Goal: Task Accomplishment & Management: Use online tool/utility

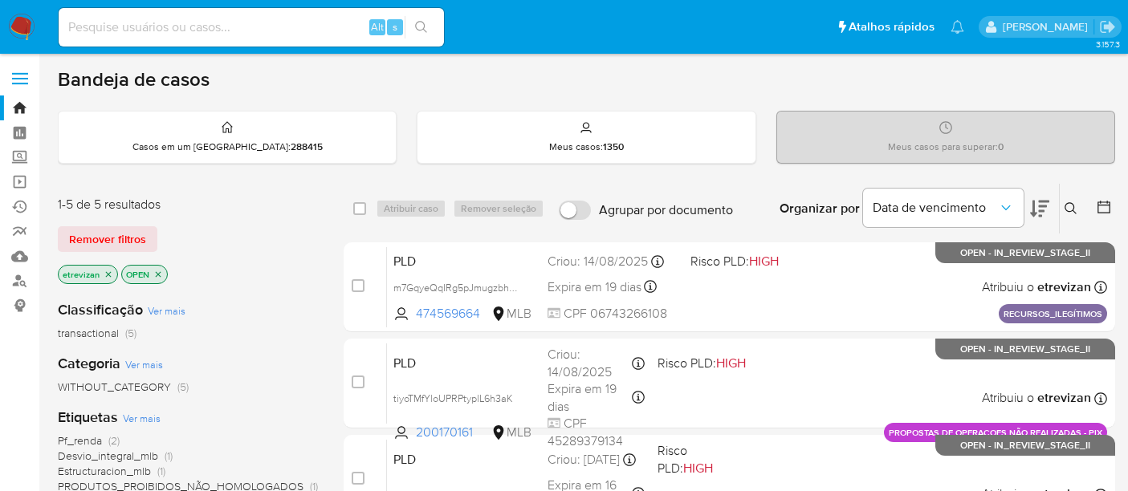
scroll to position [373, 0]
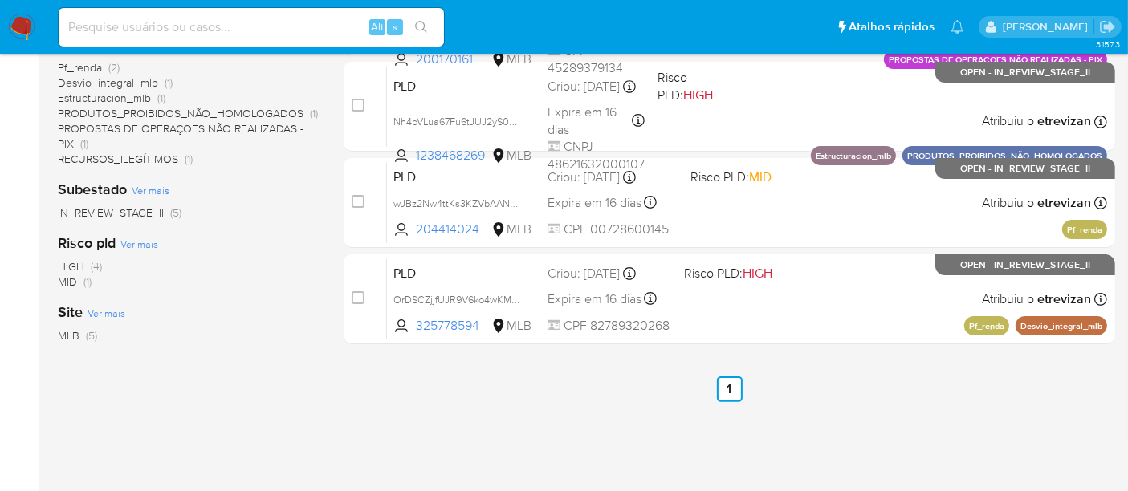
click at [241, 23] on input at bounding box center [251, 27] width 385 height 21
paste input "ijBFhTomqcZh76U3Lvz3Gr6j"
type input "ijBFhTomqcZh76U3Lvz3Gr6j"
click at [419, 26] on icon "search-icon" at bounding box center [421, 27] width 13 height 13
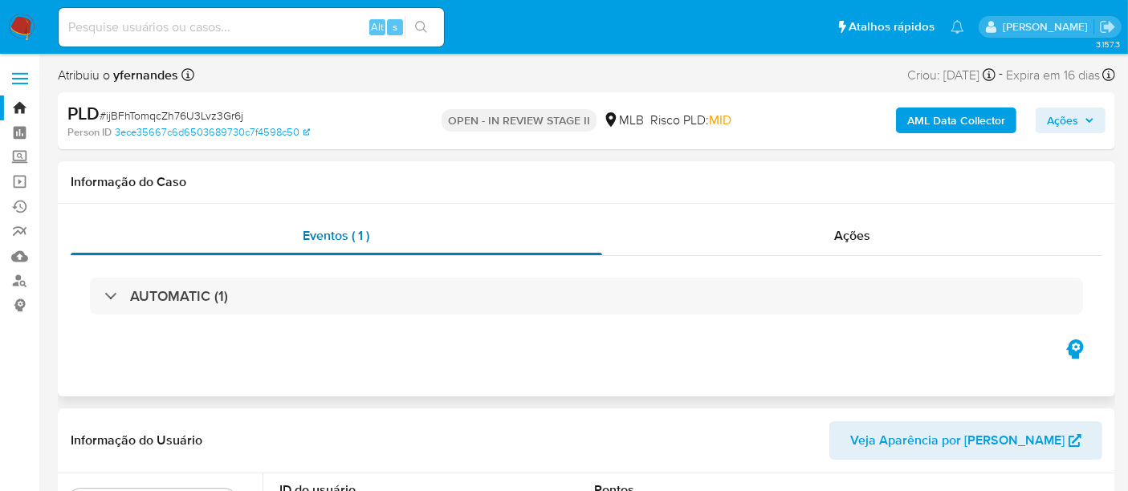
select select "10"
drag, startPoint x: 106, startPoint y: 113, endPoint x: 241, endPoint y: 119, distance: 135.0
click at [241, 119] on span "# ijBFhTomqcZh76U3Lvz3Gr6j" at bounding box center [172, 116] width 144 height 16
copy span "ijBFhTomqcZh76U3Lvz3Gr6j"
click at [22, 27] on img at bounding box center [21, 27] width 27 height 27
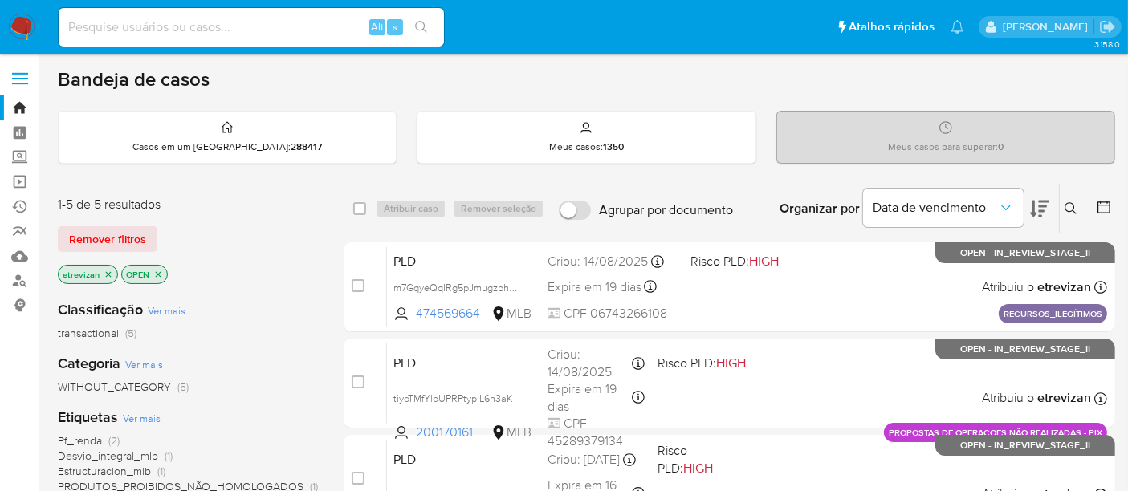
click at [105, 270] on icon "close-filter" at bounding box center [109, 275] width 10 height 10
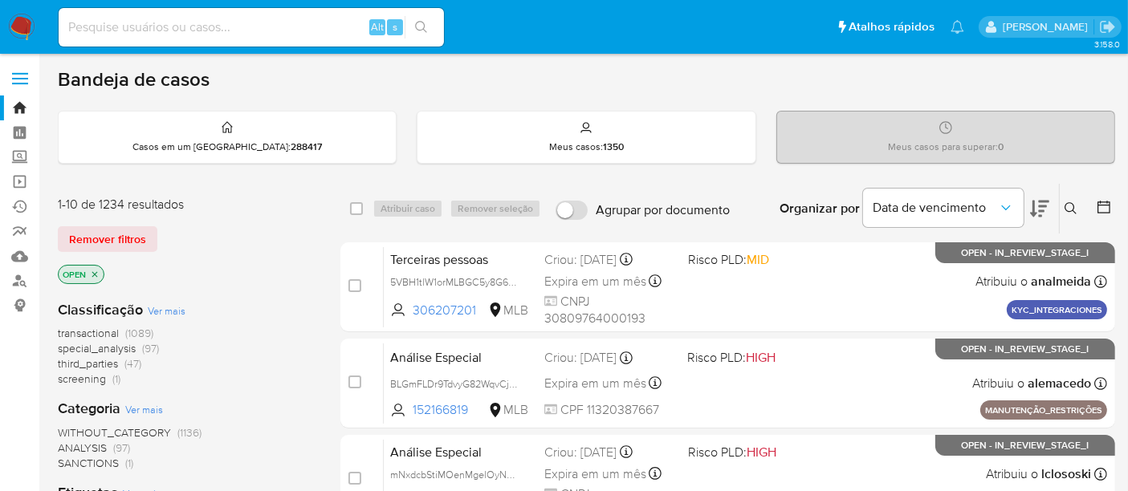
click at [1071, 203] on icon at bounding box center [1070, 208] width 13 height 13
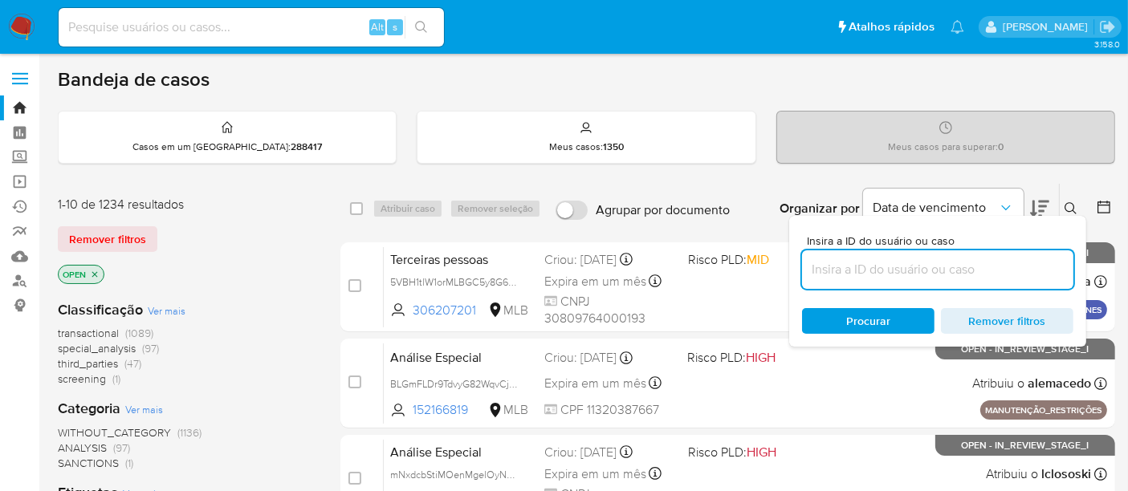
click at [848, 268] on input at bounding box center [937, 269] width 271 height 21
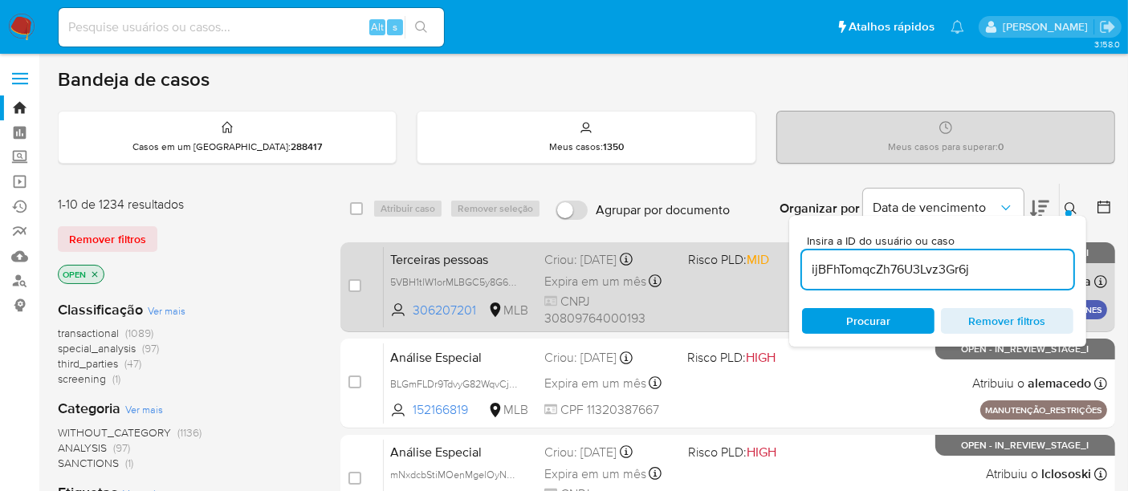
type input "ijBFhTomqcZh76U3Lvz3Gr6j"
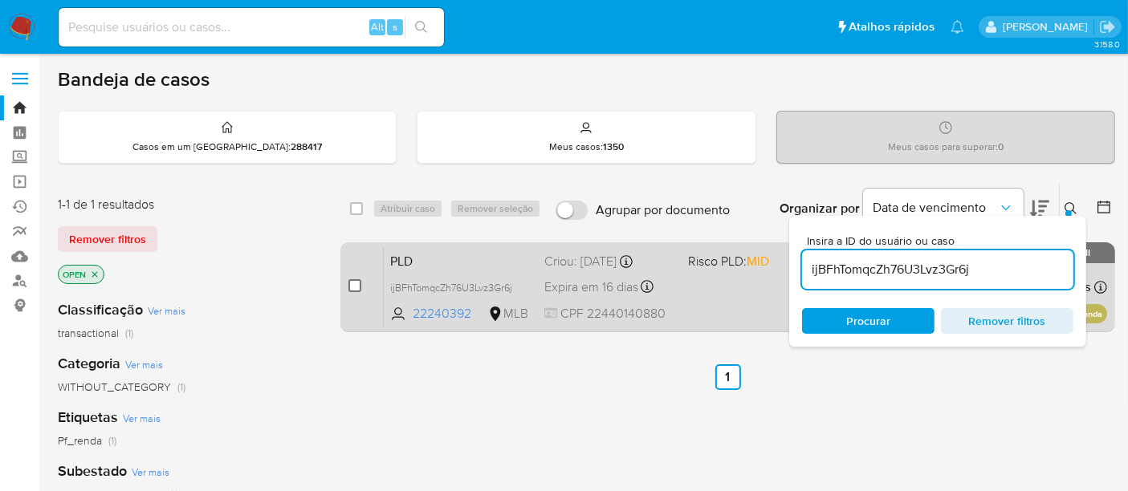
click at [354, 283] on input "checkbox" at bounding box center [354, 285] width 13 height 13
checkbox input "true"
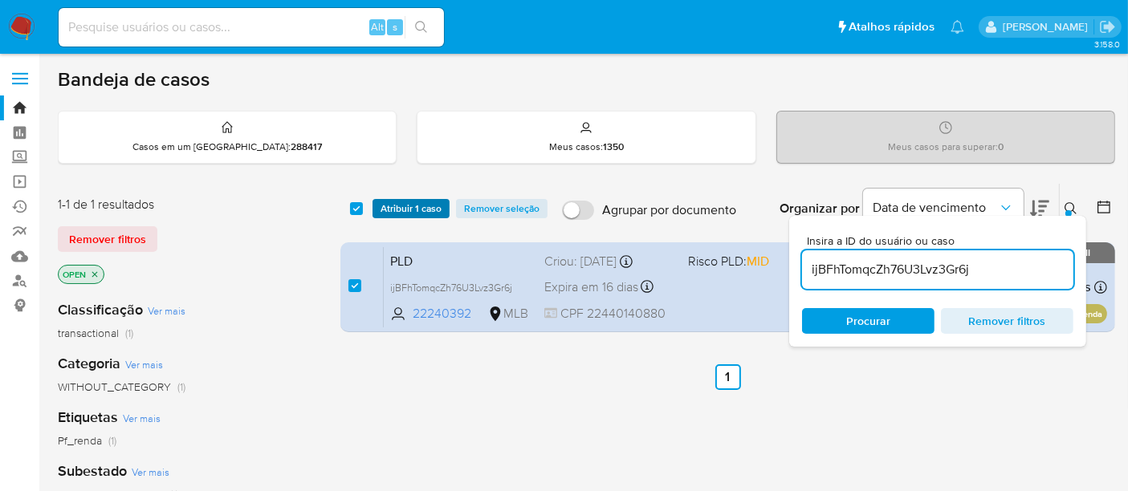
click at [410, 206] on span "Atribuir 1 caso" at bounding box center [410, 209] width 61 height 16
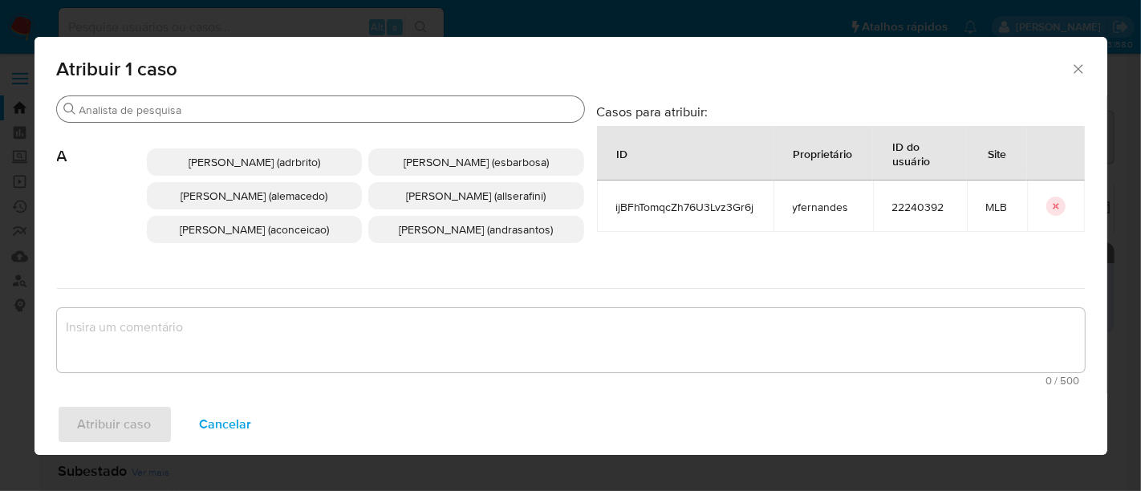
click at [352, 113] on input "Procurar" at bounding box center [328, 110] width 498 height 14
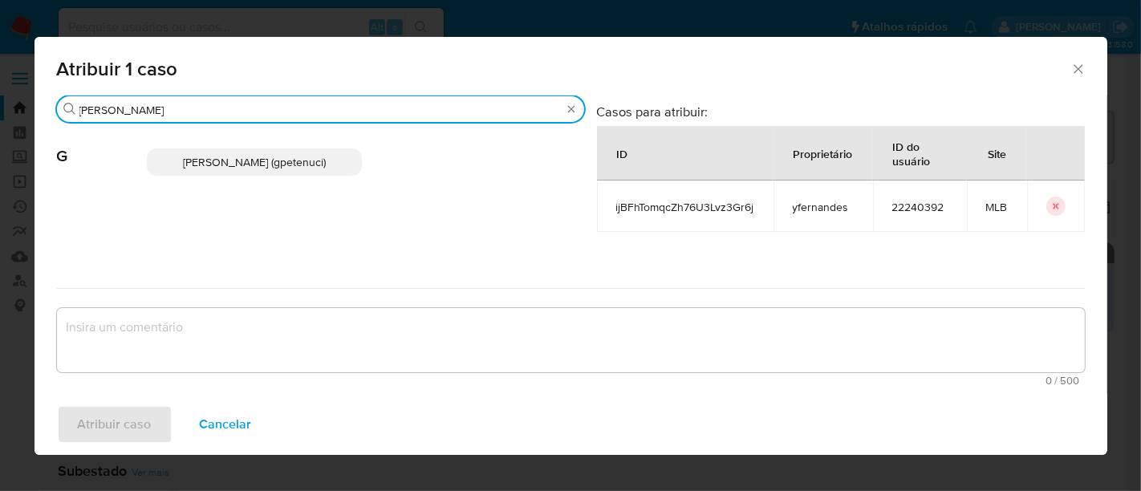
type input "giovanna"
click at [268, 169] on span "Giovanna Petenuci Freitas (gpetenuci)" at bounding box center [254, 162] width 143 height 16
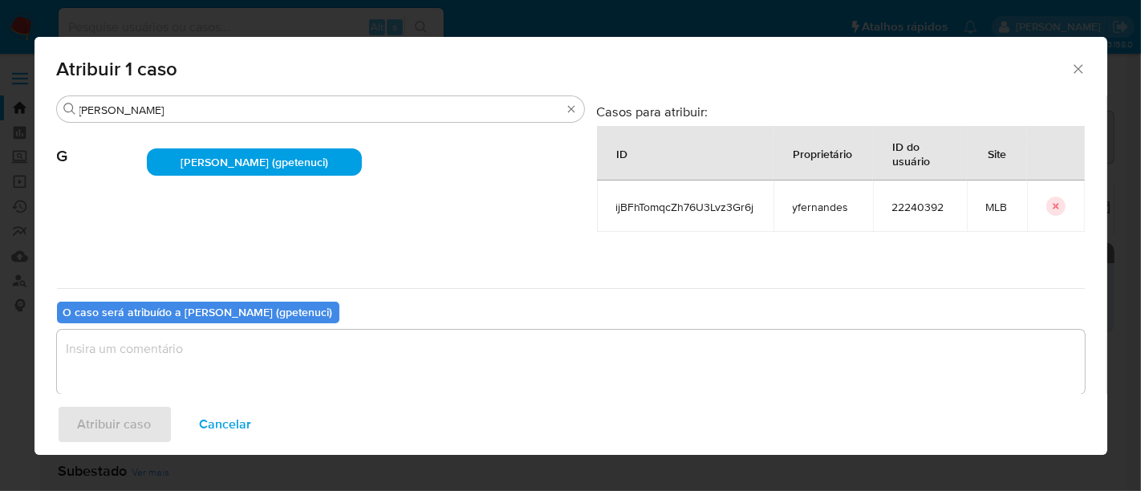
click at [146, 348] on textarea "assign-modal" at bounding box center [571, 362] width 1028 height 64
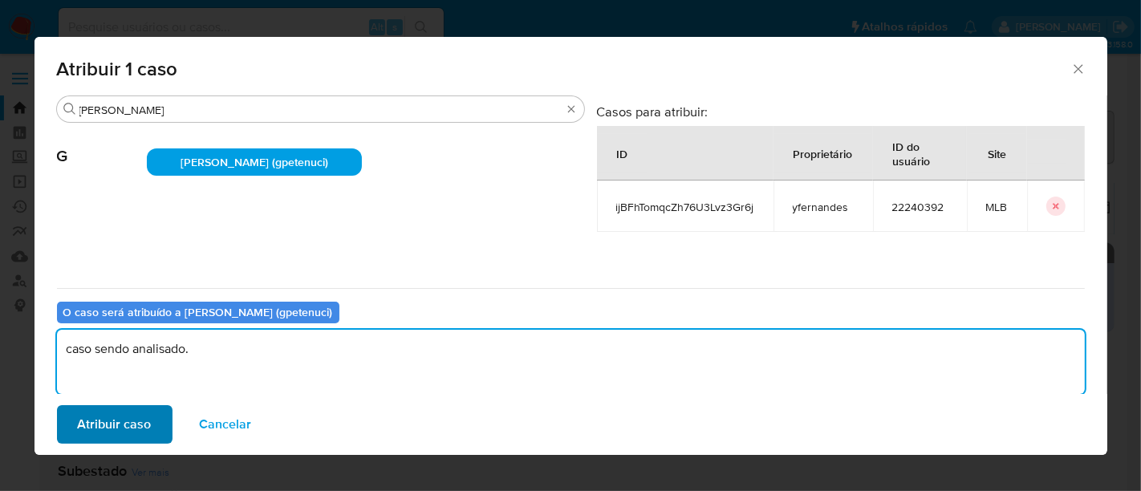
type textarea "caso sendo analisado."
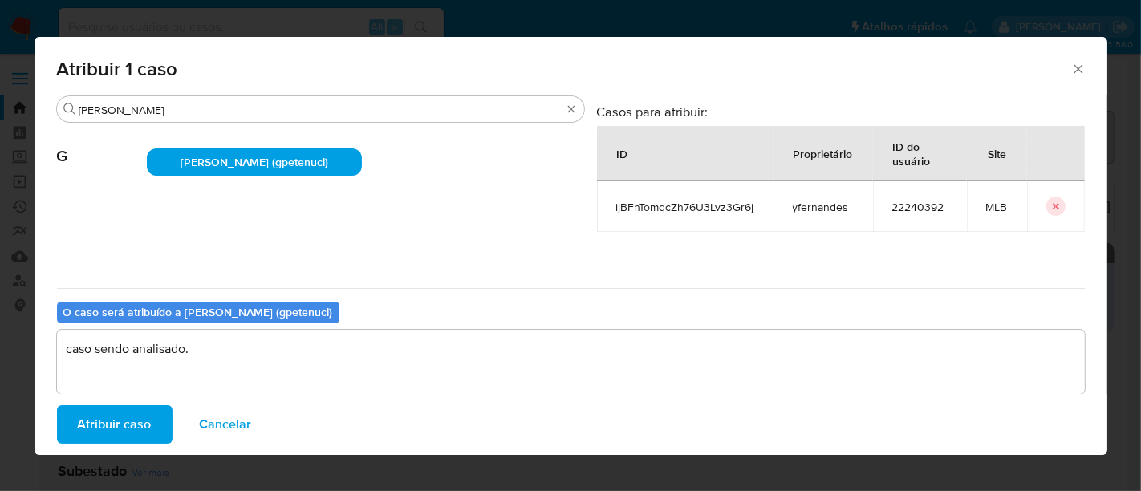
click at [112, 429] on span "Atribuir caso" at bounding box center [115, 424] width 74 height 35
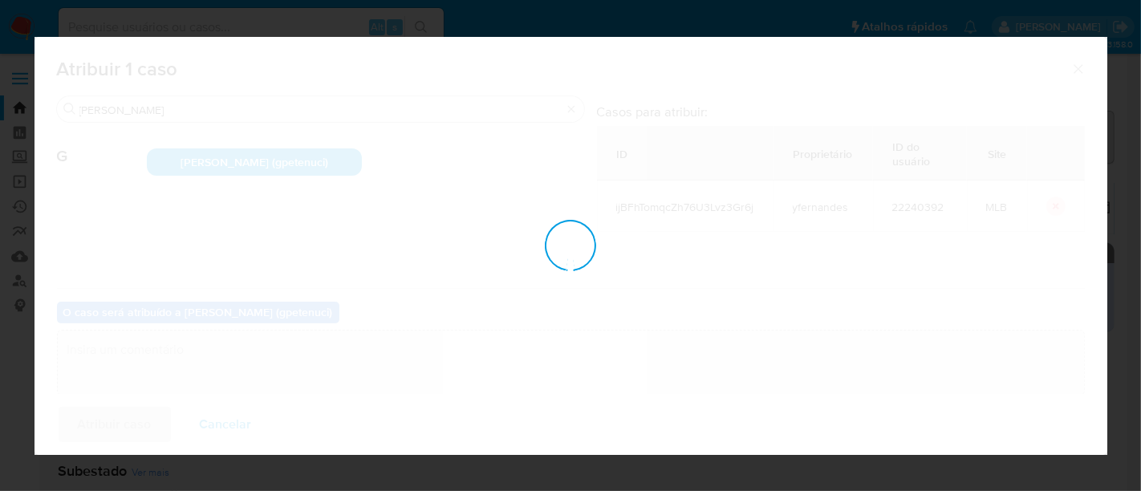
checkbox input "false"
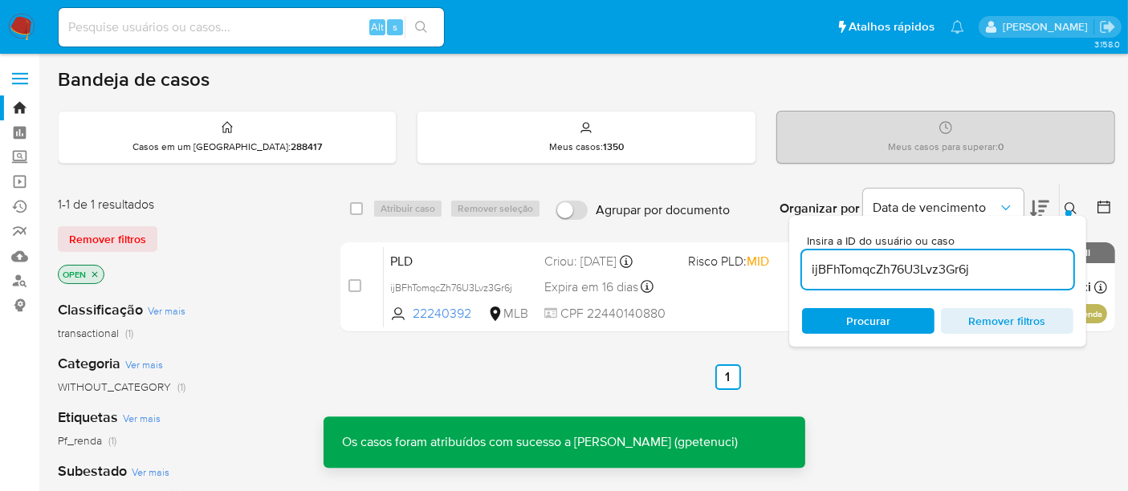
click at [23, 26] on img at bounding box center [21, 27] width 27 height 27
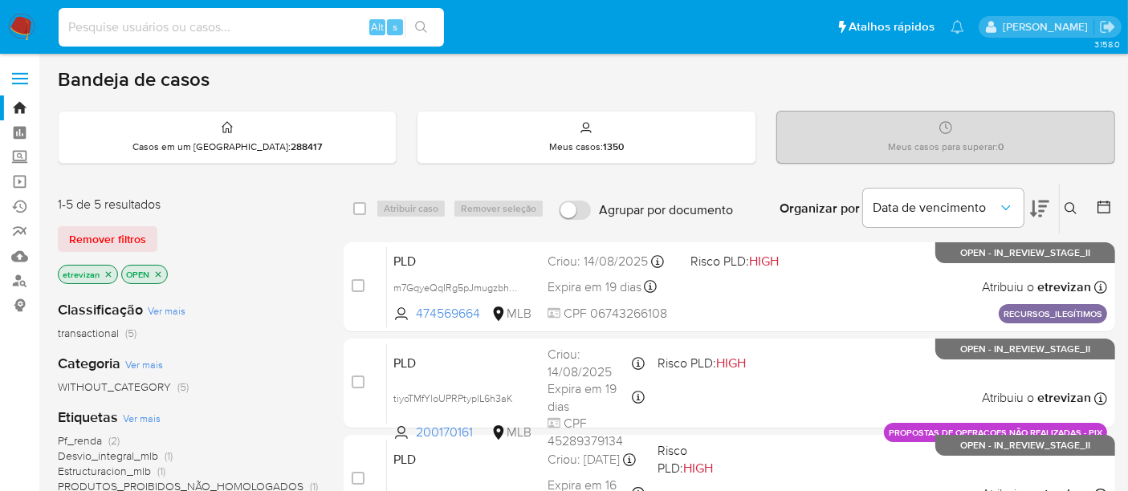
click at [195, 33] on input at bounding box center [251, 27] width 385 height 21
paste input "uCh57o9wMBxsHX1RNvbSy4wJ"
type input "uCh57o9wMBxsHX1RNvbSy4wJ"
click at [417, 22] on icon "search-icon" at bounding box center [421, 27] width 12 height 12
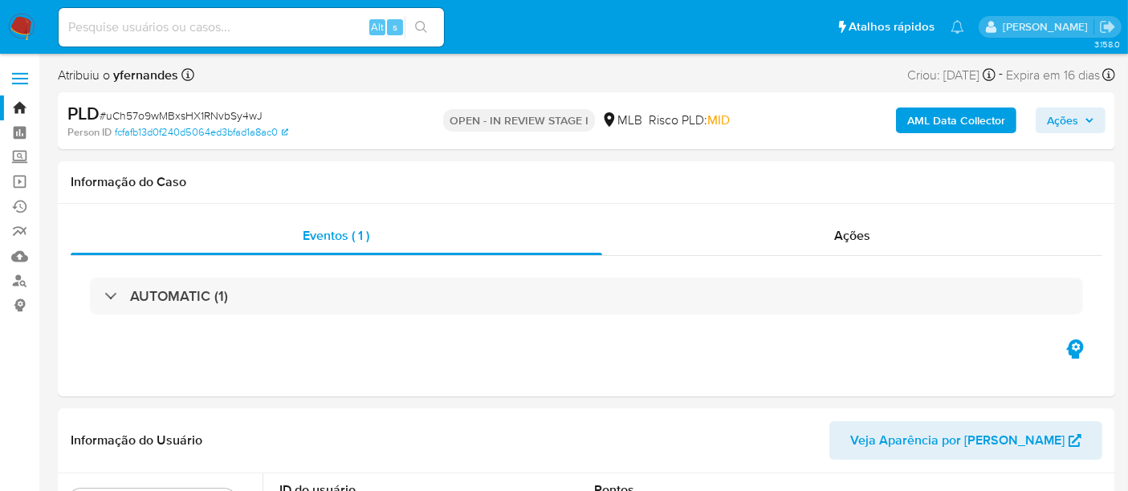
select select "10"
drag, startPoint x: 108, startPoint y: 112, endPoint x: 261, endPoint y: 114, distance: 153.3
click at [261, 114] on span "# uCh57o9wMBxsHX1RNvbSy4wJ" at bounding box center [181, 116] width 163 height 16
copy span "uCh57o9wMBxsHX1RNvbSy4wJ"
drag, startPoint x: 21, startPoint y: 24, endPoint x: 28, endPoint y: 29, distance: 8.7
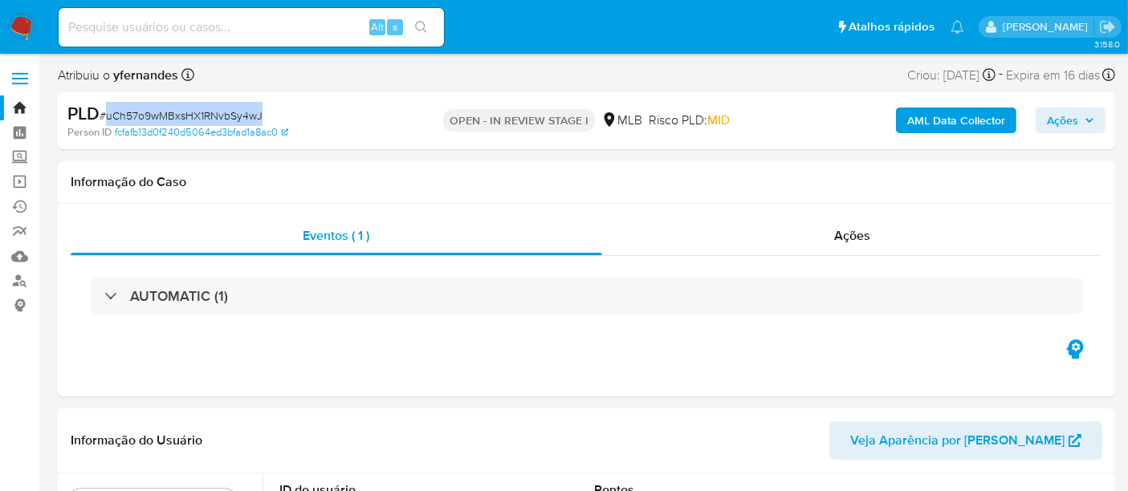
click at [21, 24] on img at bounding box center [21, 27] width 27 height 27
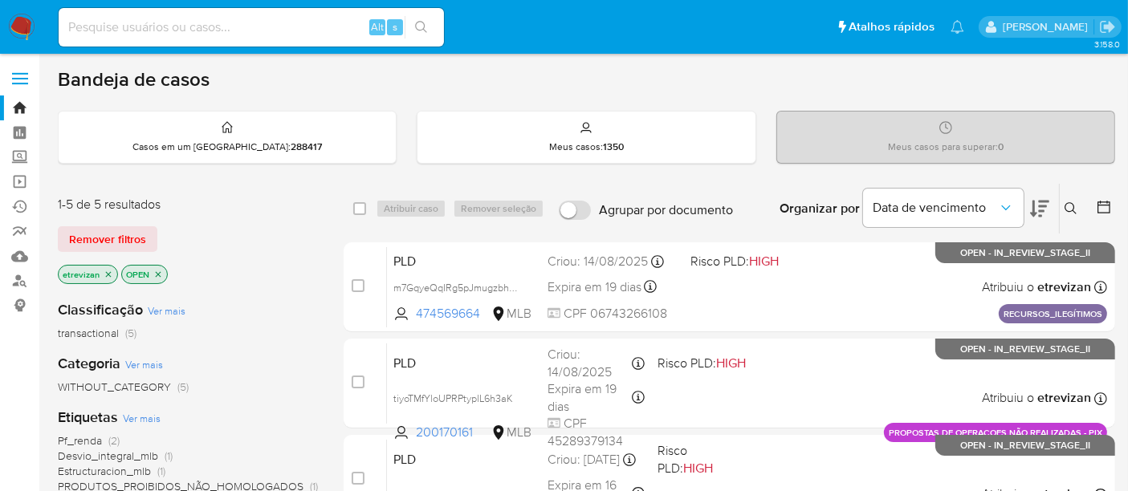
click at [108, 270] on icon "close-filter" at bounding box center [109, 275] width 10 height 10
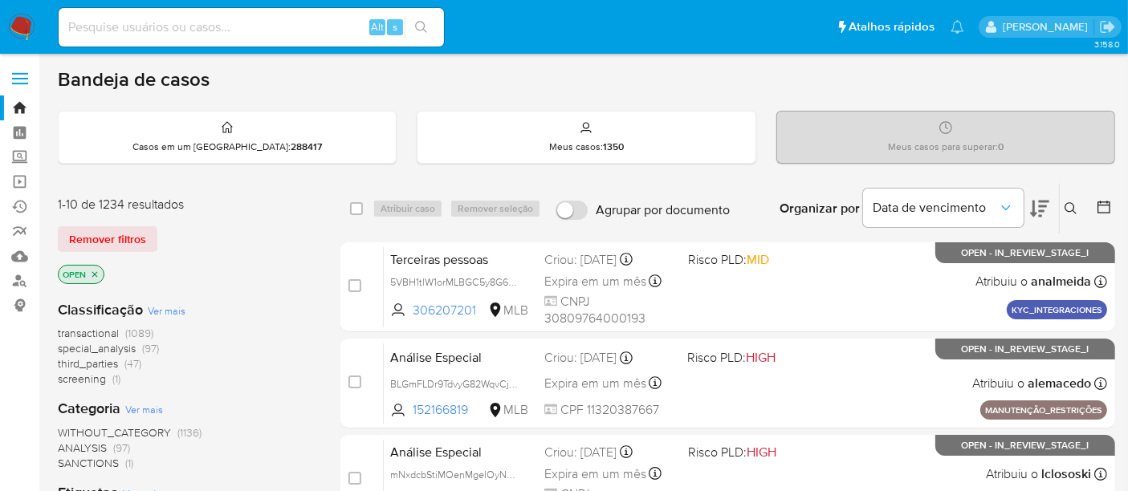
click at [1064, 205] on icon at bounding box center [1070, 208] width 12 height 12
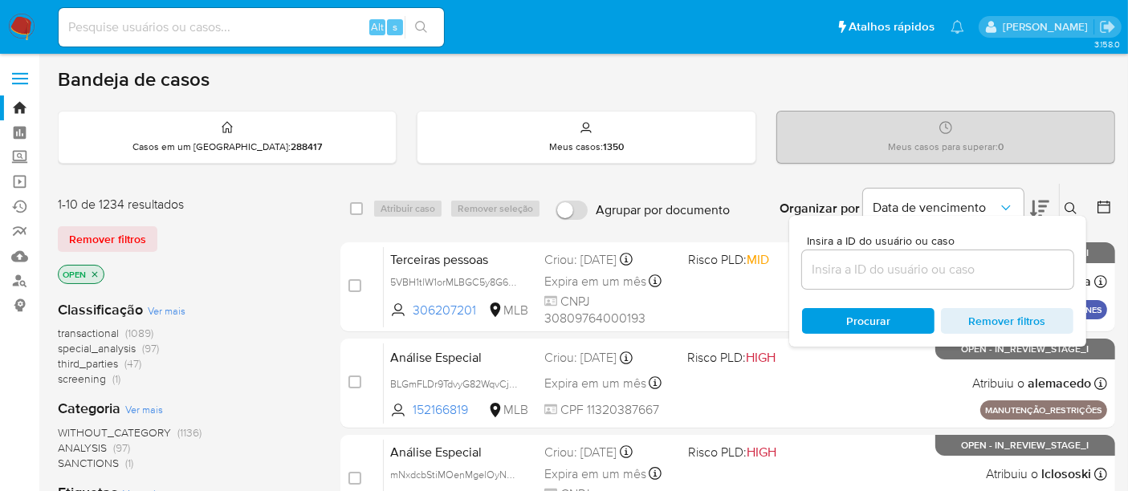
click at [820, 266] on input at bounding box center [937, 269] width 271 height 21
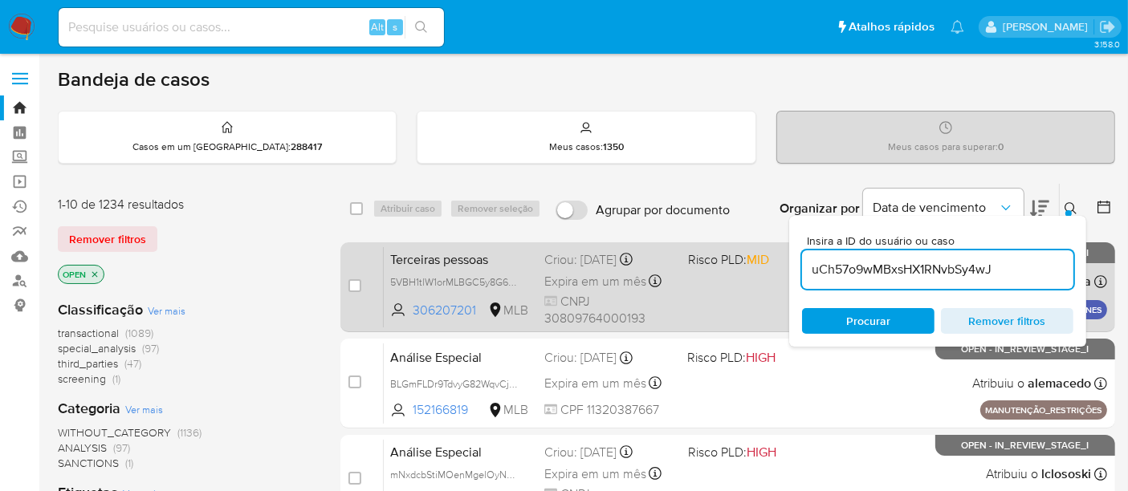
type input "uCh57o9wMBxsHX1RNvbSy4wJ"
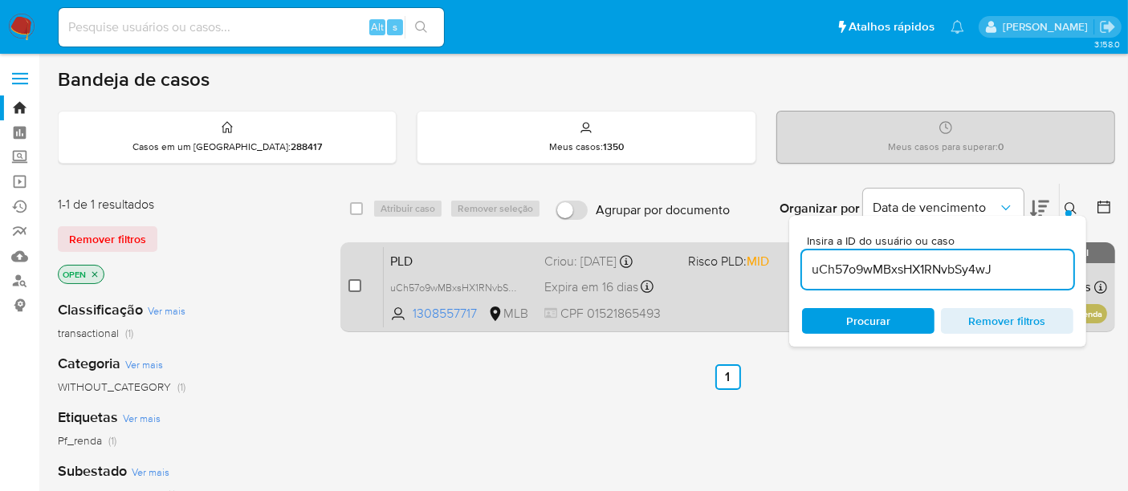
click at [353, 284] on input "checkbox" at bounding box center [354, 285] width 13 height 13
checkbox input "true"
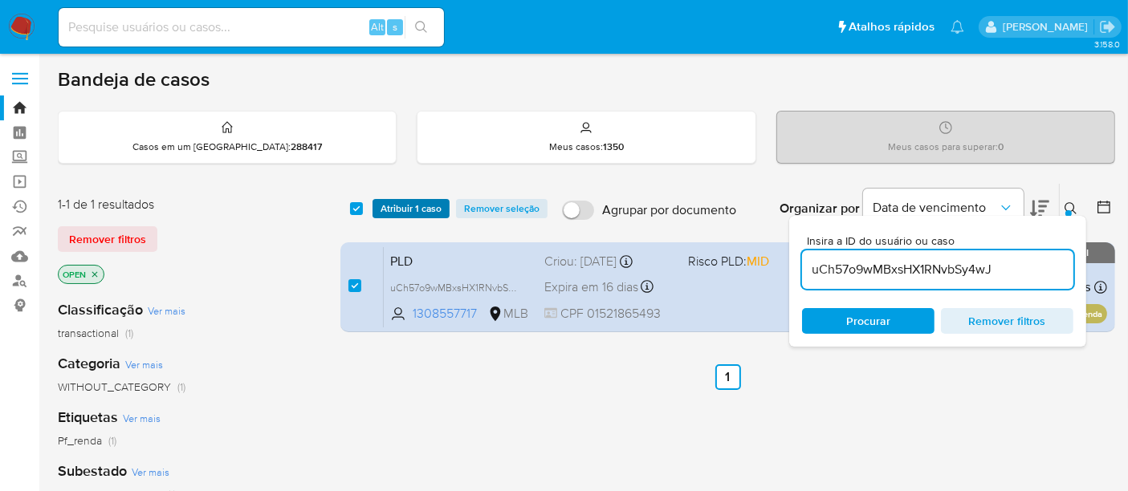
click at [410, 209] on span "Atribuir 1 caso" at bounding box center [410, 209] width 61 height 16
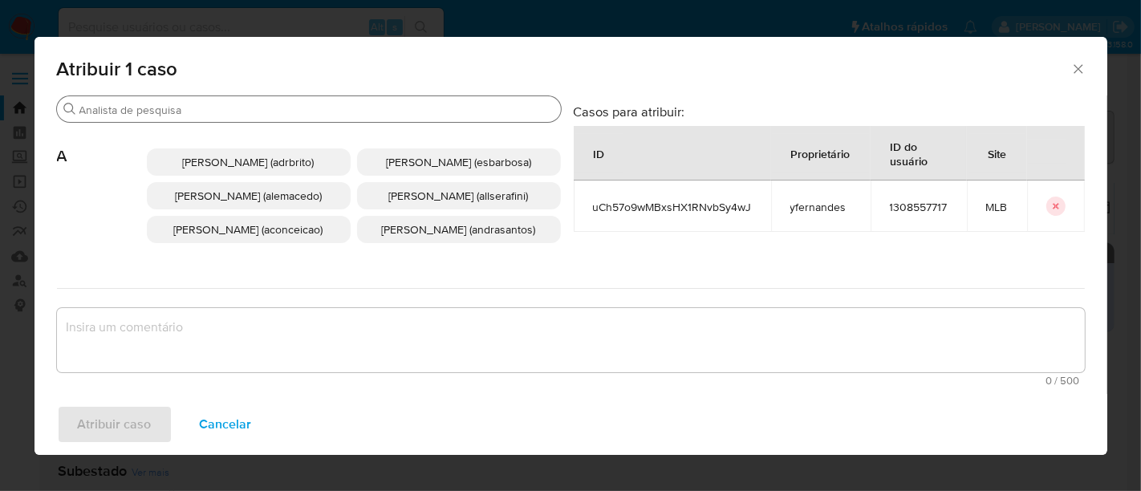
click at [326, 113] on input "Procurar" at bounding box center [316, 110] width 475 height 14
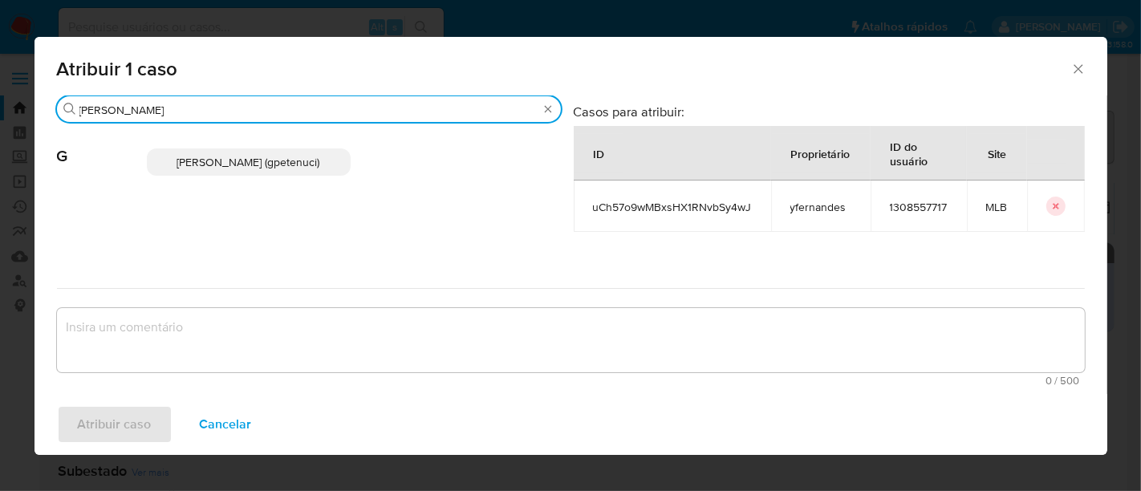
type input "giovanna"
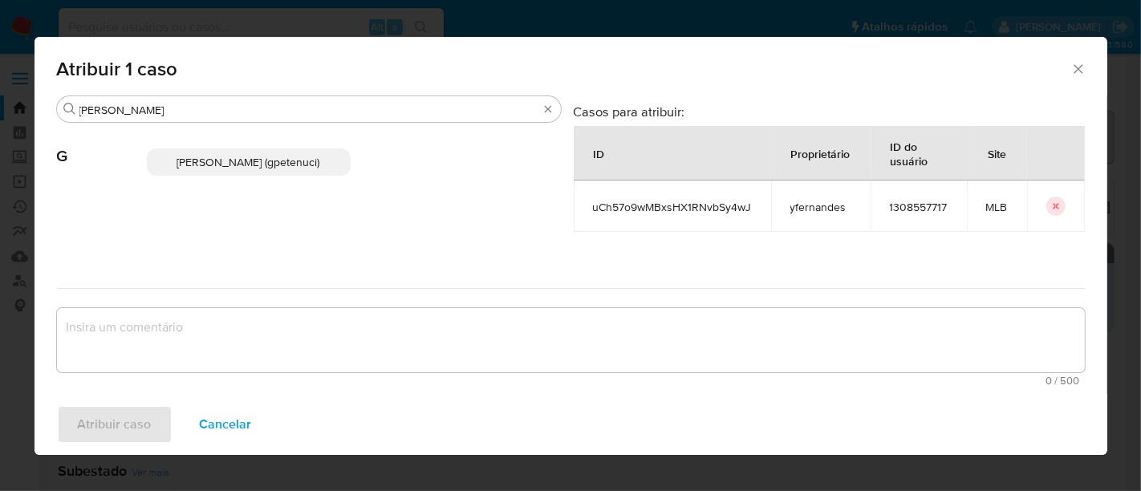
click at [272, 168] on span "Giovanna Petenuci Freitas (gpetenuci)" at bounding box center [248, 162] width 143 height 16
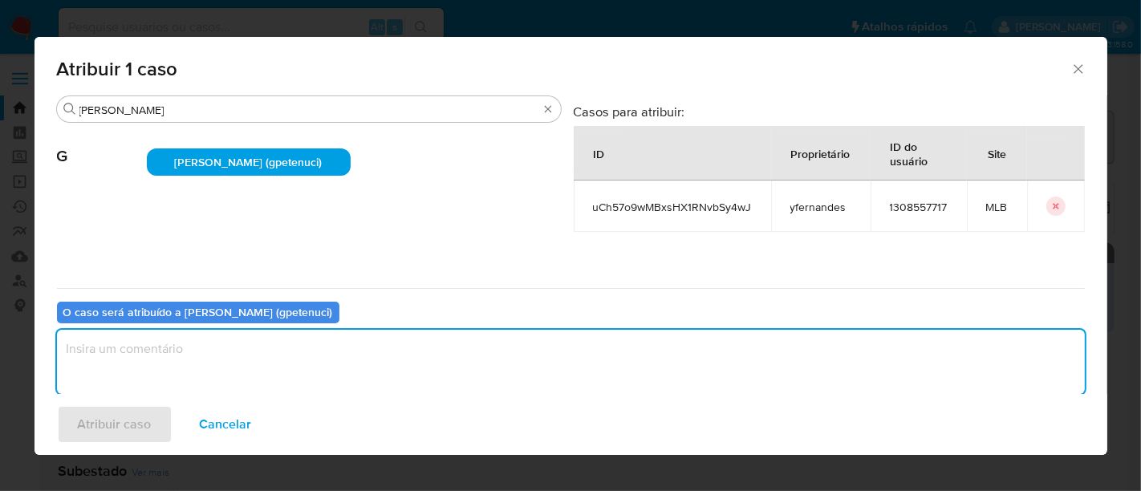
click at [141, 346] on textarea "assign-modal" at bounding box center [571, 362] width 1028 height 64
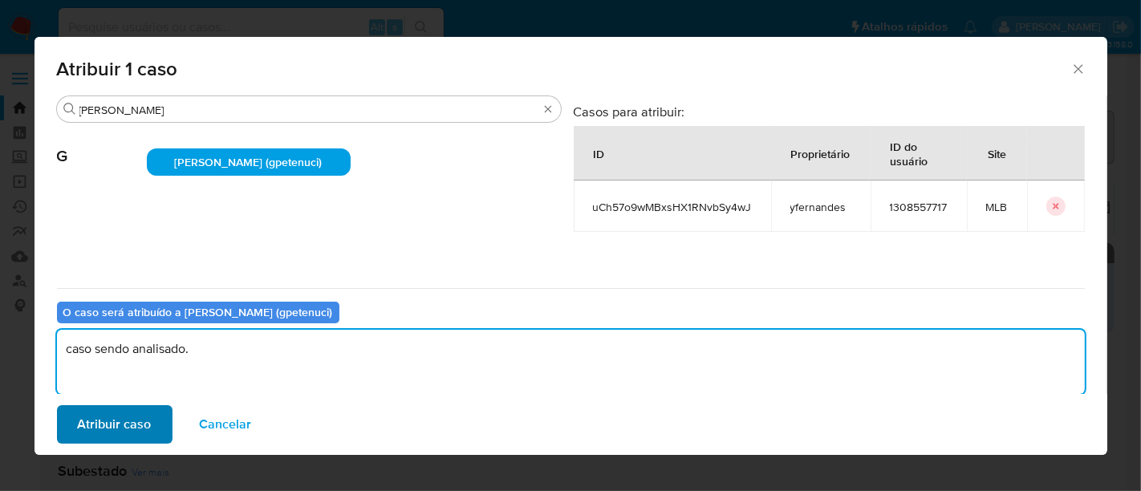
type textarea "caso sendo analisado."
click at [112, 419] on span "Atribuir caso" at bounding box center [115, 424] width 74 height 35
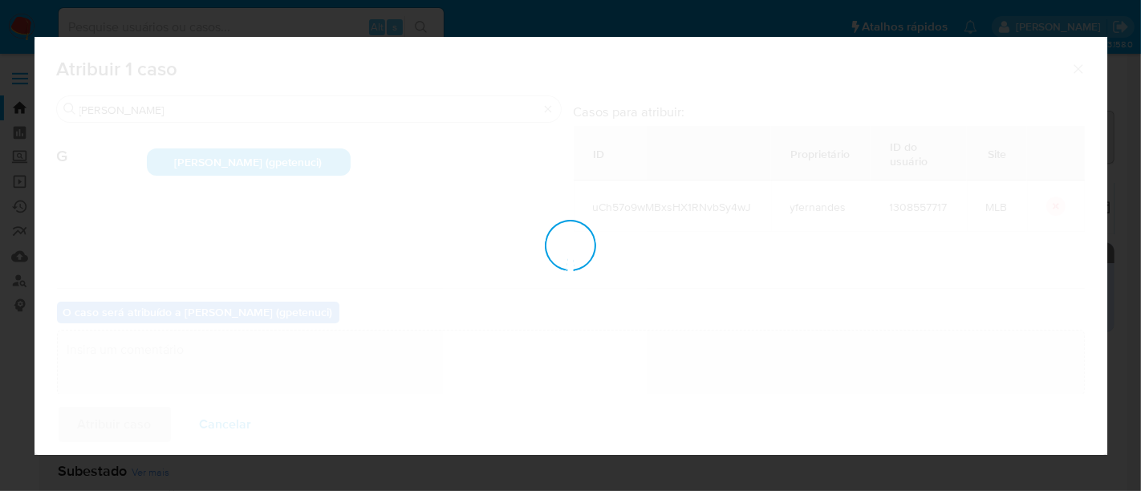
checkbox input "false"
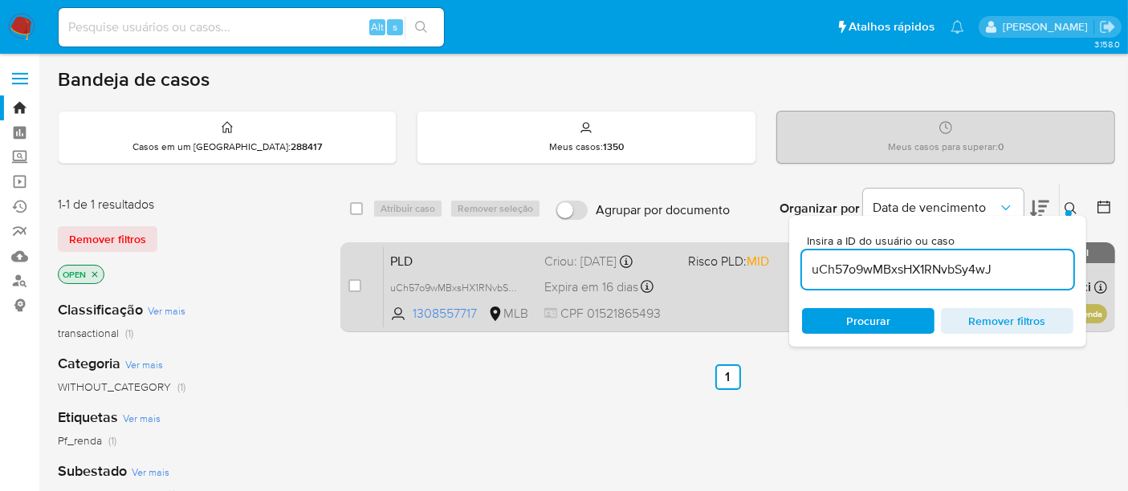
click at [712, 300] on div "PLD uCh57o9wMBxsHX1RNvbSy4wJ 1308557717 MLB Risco PLD: MID Criou: 12/08/2025 Cr…" at bounding box center [745, 286] width 723 height 81
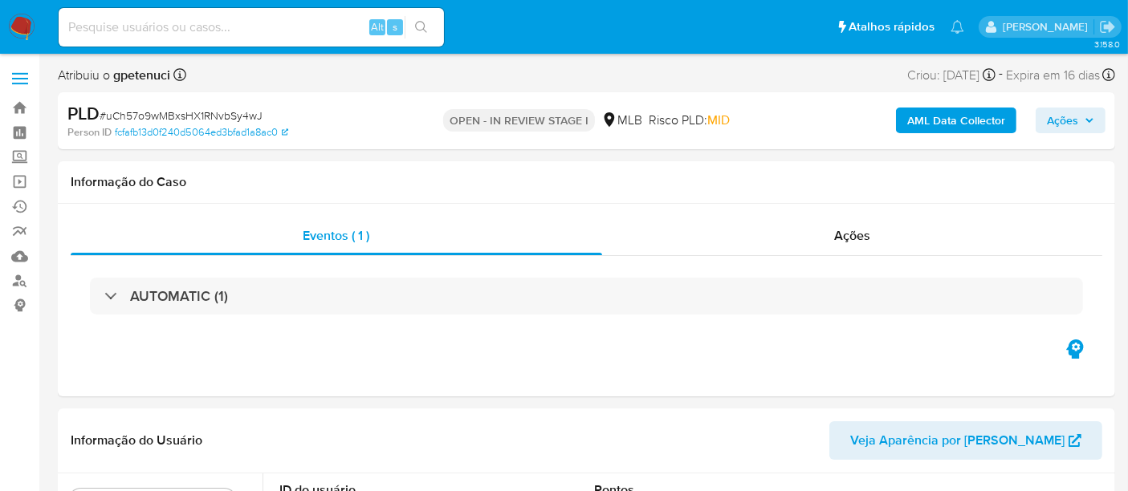
select select "10"
click at [24, 19] on img at bounding box center [21, 27] width 27 height 27
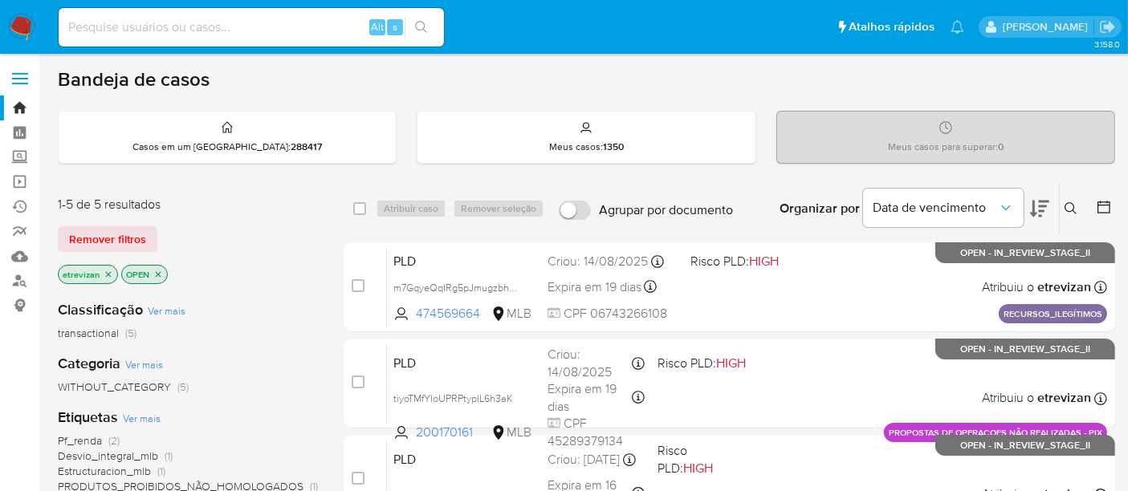
click at [18, 28] on img at bounding box center [21, 27] width 27 height 27
click at [110, 274] on icon "close-filter" at bounding box center [109, 275] width 10 height 10
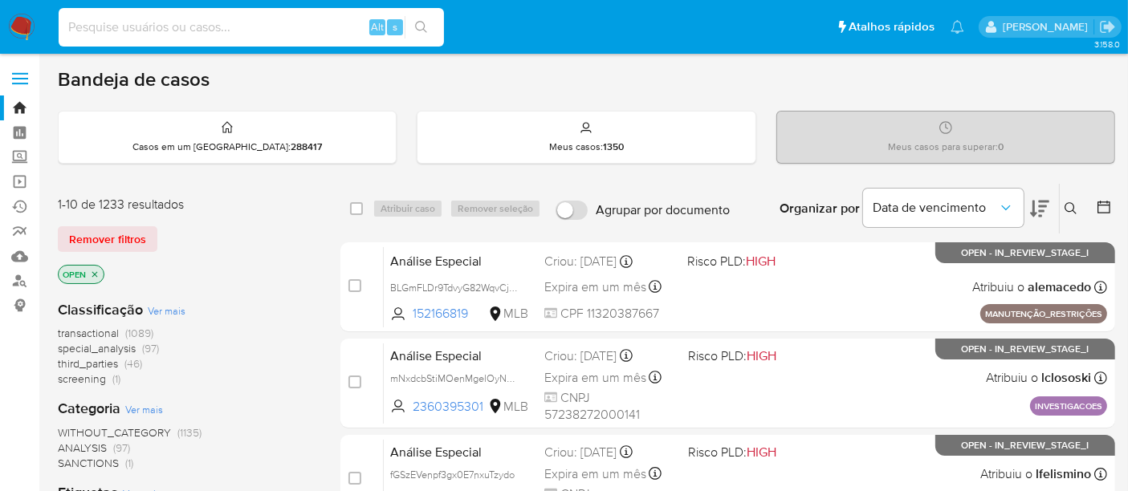
click at [163, 30] on input at bounding box center [251, 27] width 385 height 21
paste input "d2CuUgVN1kk1SFi1bGQvOGdB"
type input "d2CuUgVN1kk1SFi1bGQvOGdB"
click at [424, 22] on icon "search-icon" at bounding box center [421, 27] width 13 height 13
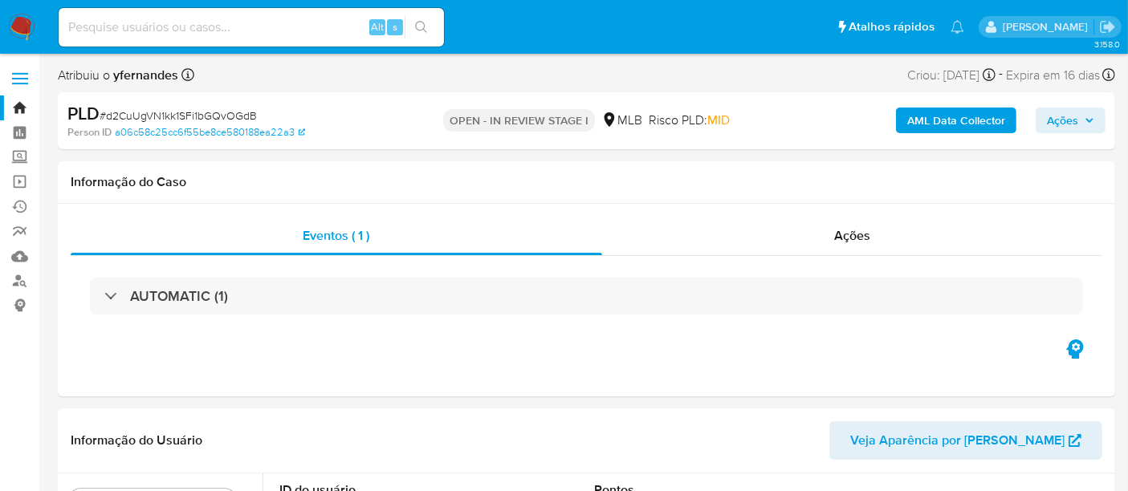
select select "10"
drag, startPoint x: 108, startPoint y: 113, endPoint x: 254, endPoint y: 113, distance: 146.9
click at [254, 113] on span "# d2CuUgVN1kk1SFi1bGQvOGdB" at bounding box center [178, 116] width 157 height 16
copy span "d2CuUgVN1kk1SFi1bGQvOGdB"
drag, startPoint x: 27, startPoint y: 22, endPoint x: 45, endPoint y: 26, distance: 18.3
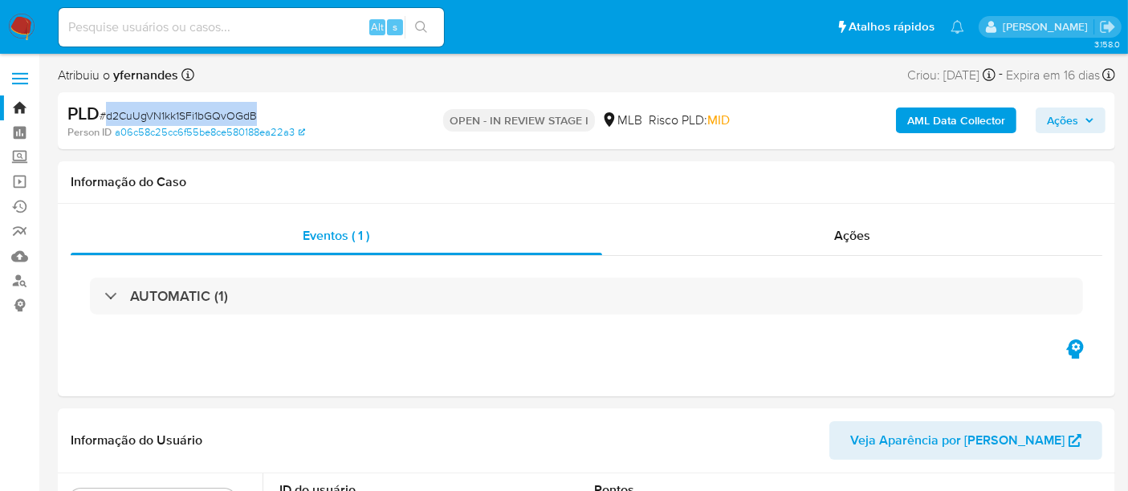
click at [28, 24] on img at bounding box center [21, 27] width 27 height 27
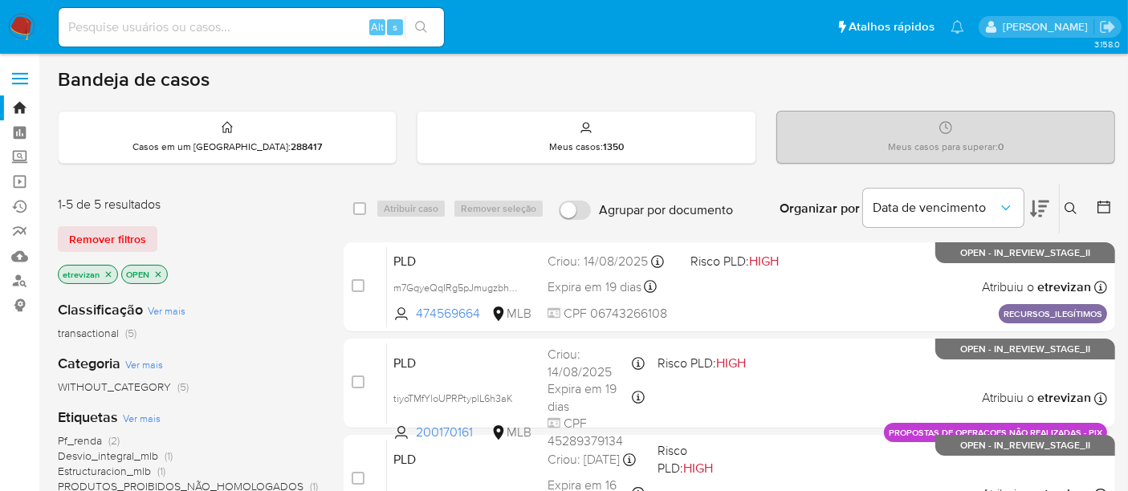
click at [105, 270] on icon "close-filter" at bounding box center [109, 275] width 10 height 10
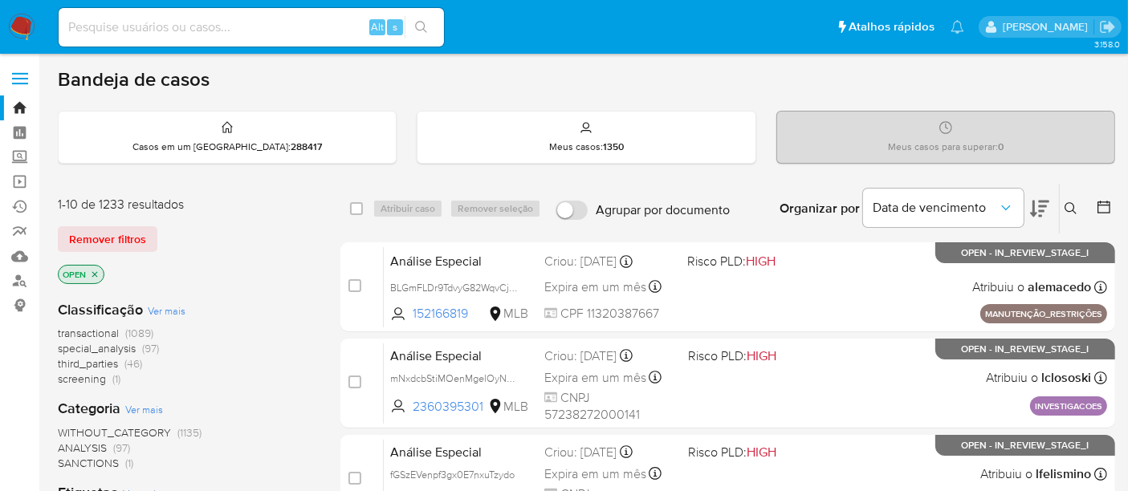
click at [1067, 202] on icon at bounding box center [1070, 208] width 13 height 13
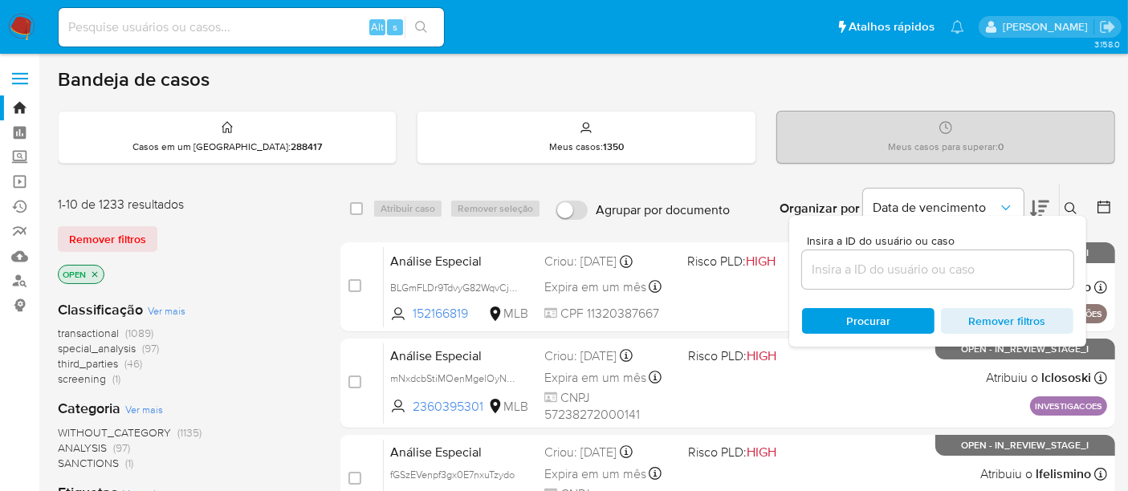
click at [847, 272] on input at bounding box center [937, 269] width 271 height 21
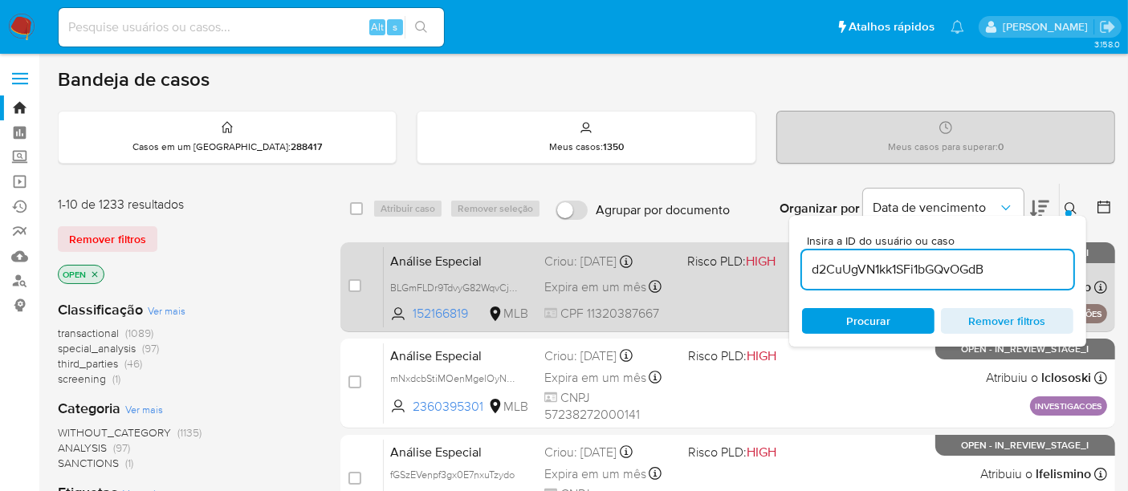
type input "d2CuUgVN1kk1SFi1bGQvOGdB"
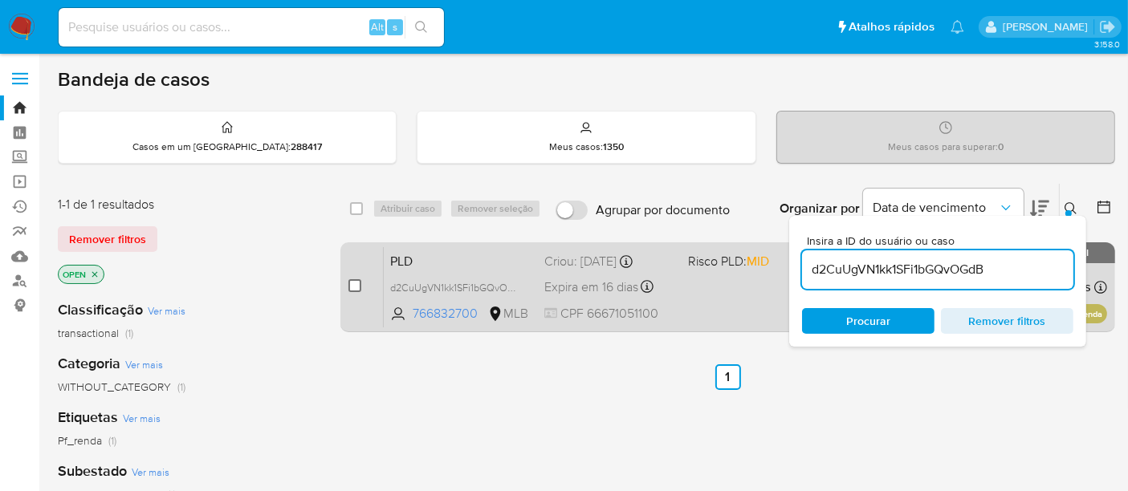
click at [358, 284] on input "checkbox" at bounding box center [354, 285] width 13 height 13
checkbox input "true"
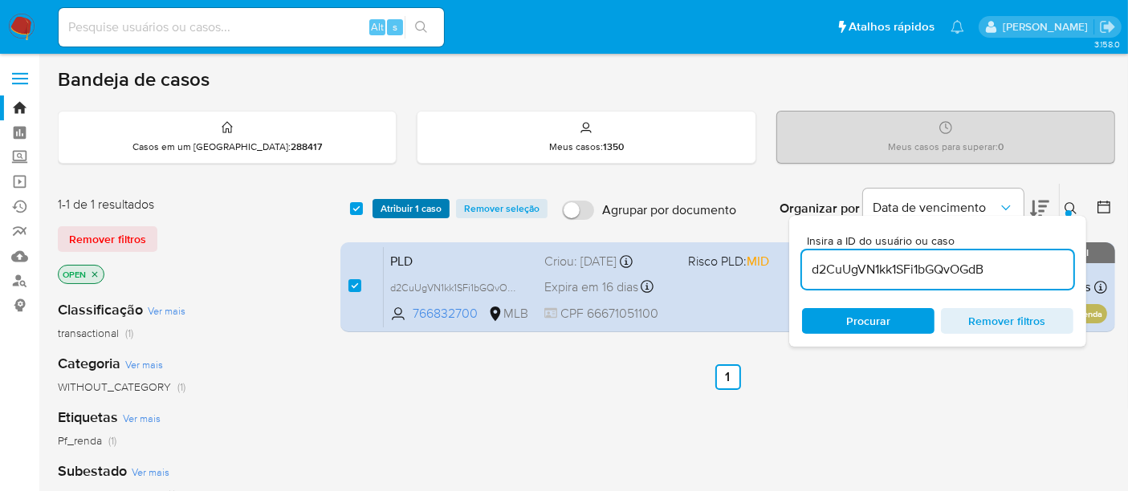
click at [408, 205] on span "Atribuir 1 caso" at bounding box center [410, 209] width 61 height 16
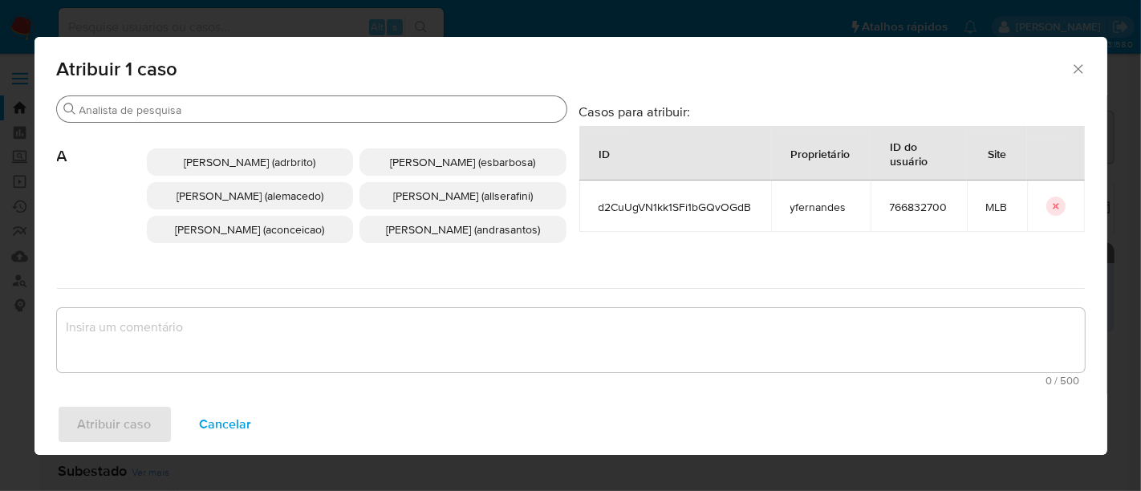
click at [332, 108] on input "Procurar" at bounding box center [319, 110] width 481 height 14
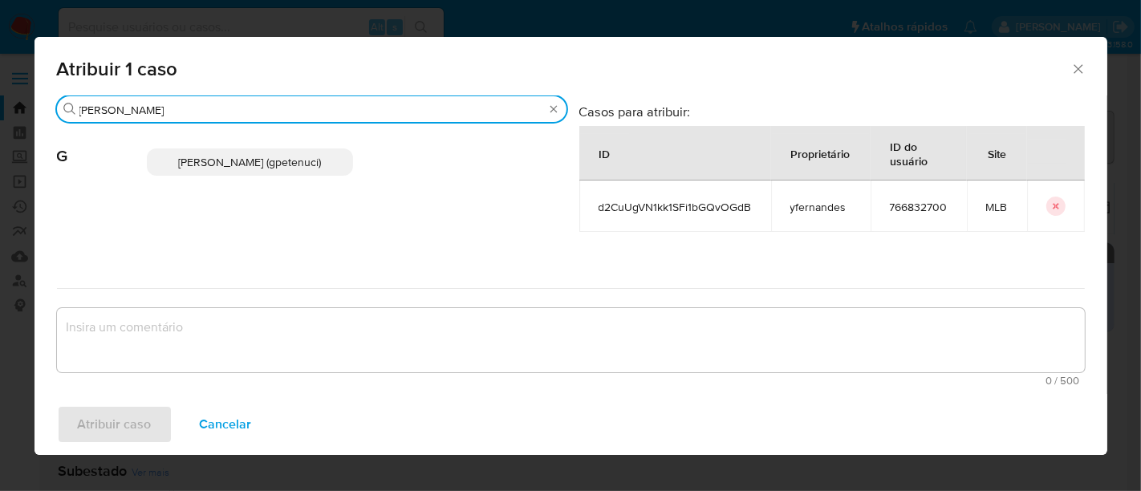
type input "[PERSON_NAME]"
click at [267, 169] on span "[PERSON_NAME] (gpetenuci)" at bounding box center [249, 162] width 143 height 16
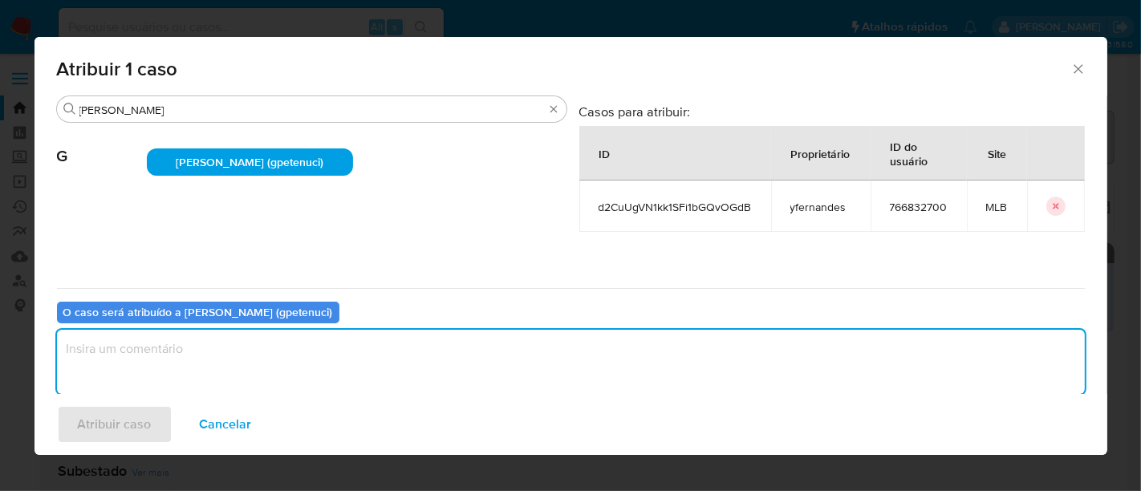
click at [158, 353] on textarea "assign-modal" at bounding box center [571, 362] width 1028 height 64
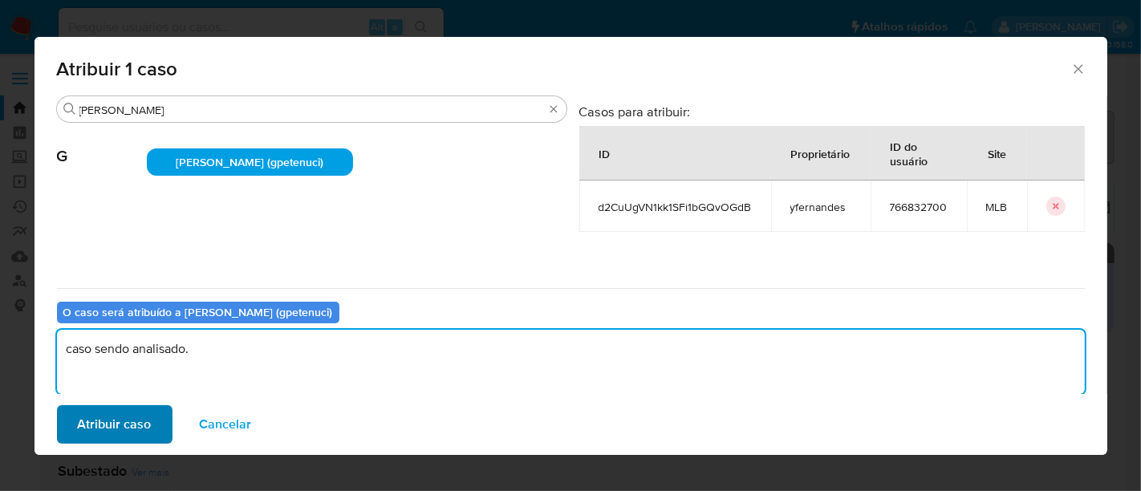
type textarea "caso sendo analisado."
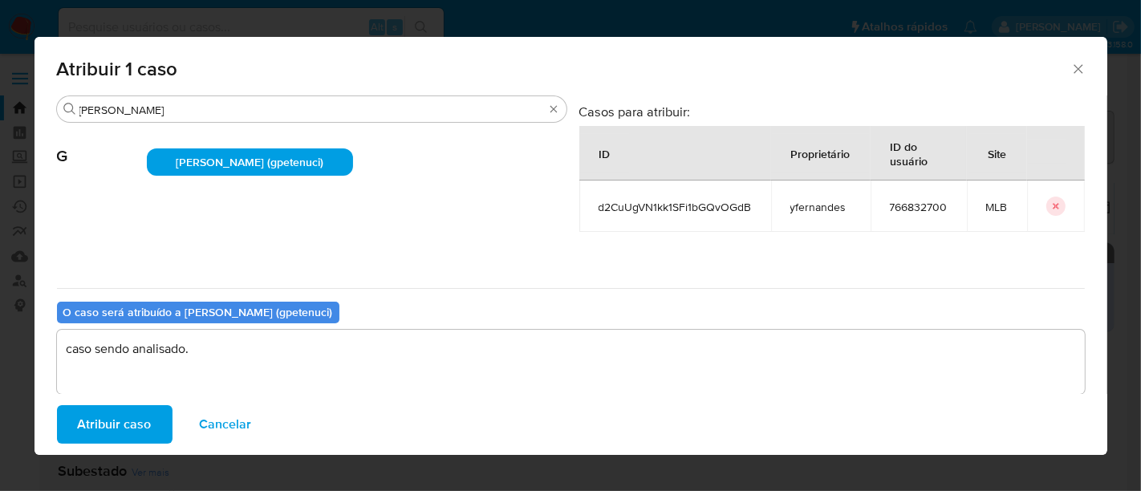
click at [122, 418] on span "Atribuir caso" at bounding box center [115, 424] width 74 height 35
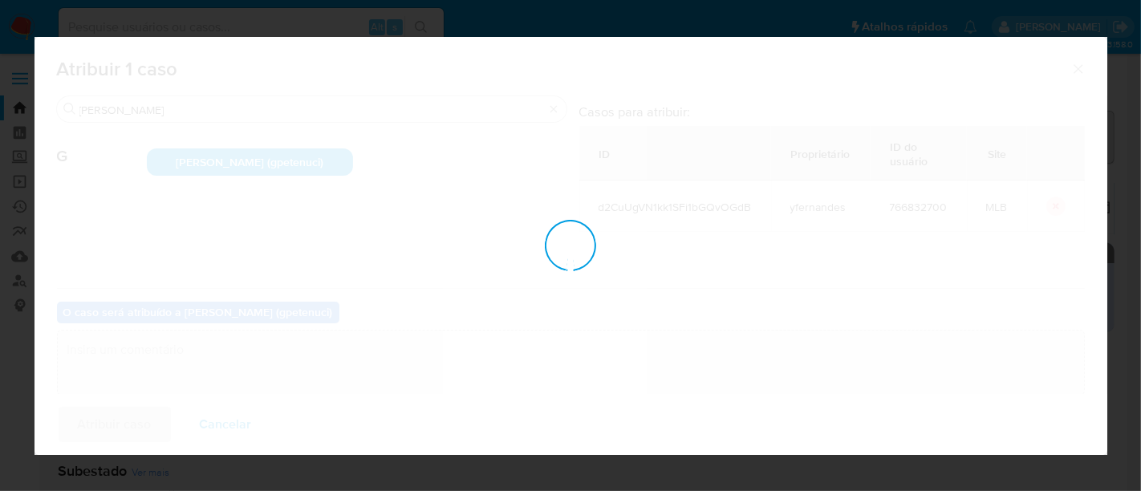
checkbox input "false"
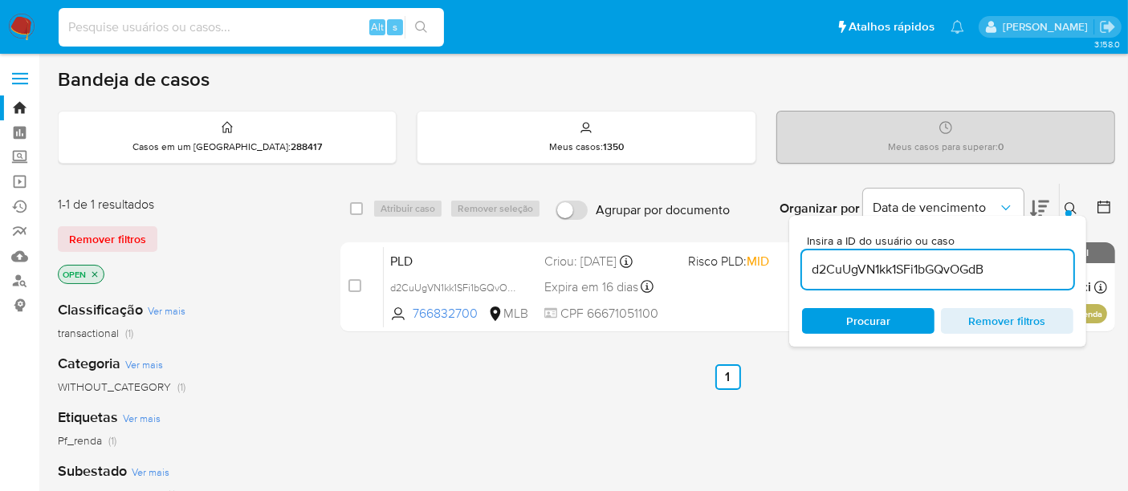
click at [76, 28] on input at bounding box center [251, 27] width 385 height 21
paste input "neJZFQYo3VW9tckYfDntygYR"
type input "neJZFQYo3VW9tckYfDntygYR"
click at [426, 21] on icon "search-icon" at bounding box center [421, 27] width 13 height 13
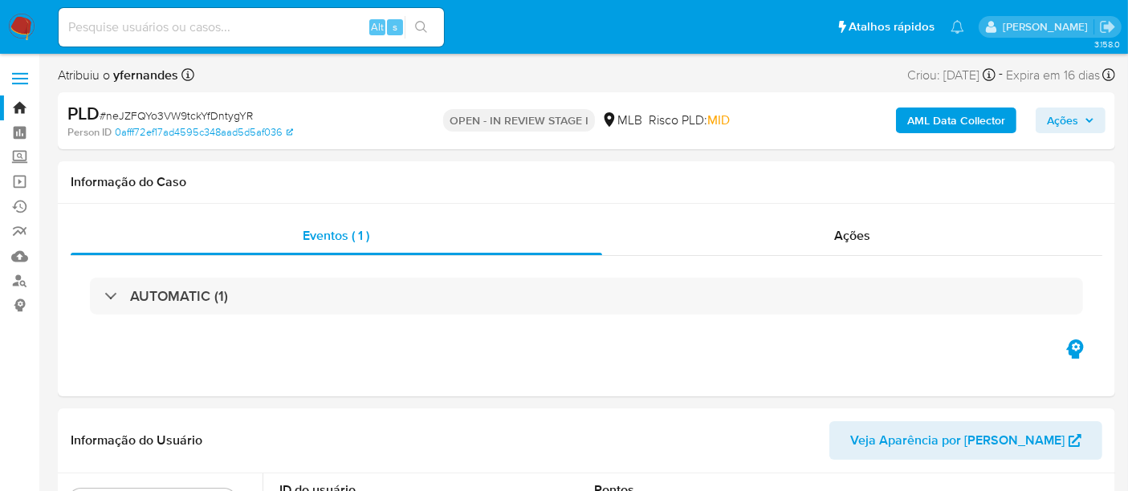
select select "10"
click at [18, 21] on img at bounding box center [21, 27] width 27 height 27
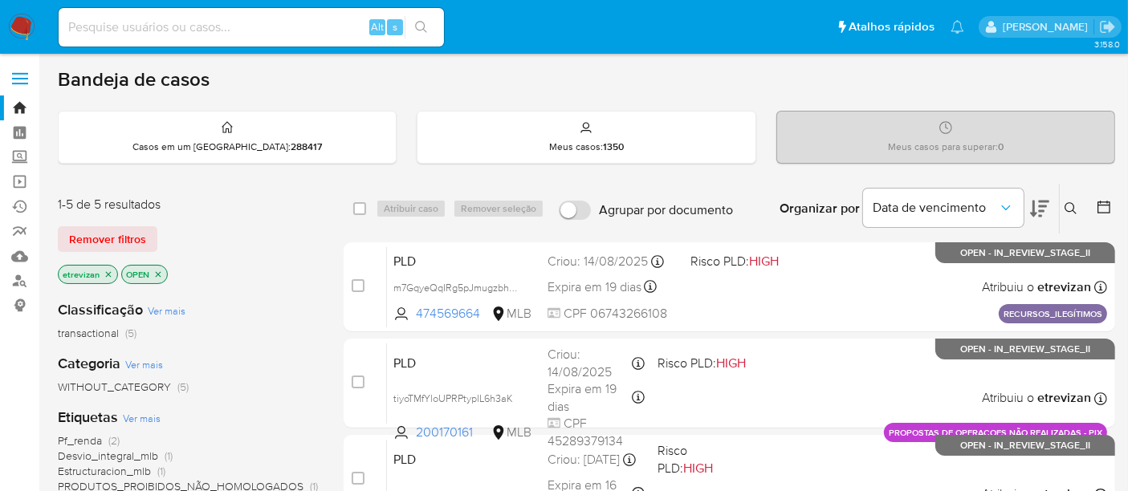
drag, startPoint x: 110, startPoint y: 268, endPoint x: 144, endPoint y: 271, distance: 34.7
click at [110, 270] on icon "close-filter" at bounding box center [109, 275] width 10 height 10
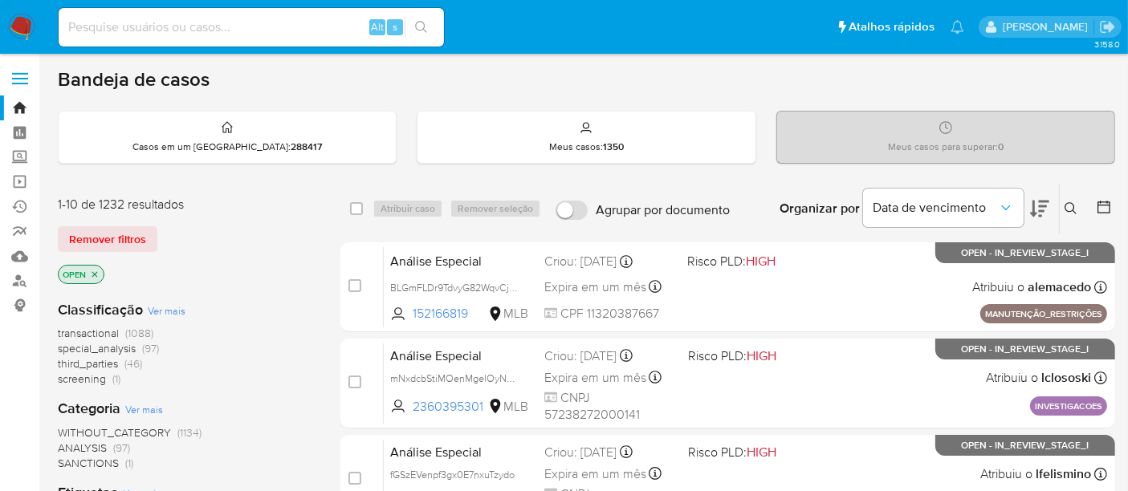
click at [1071, 202] on icon at bounding box center [1070, 208] width 12 height 12
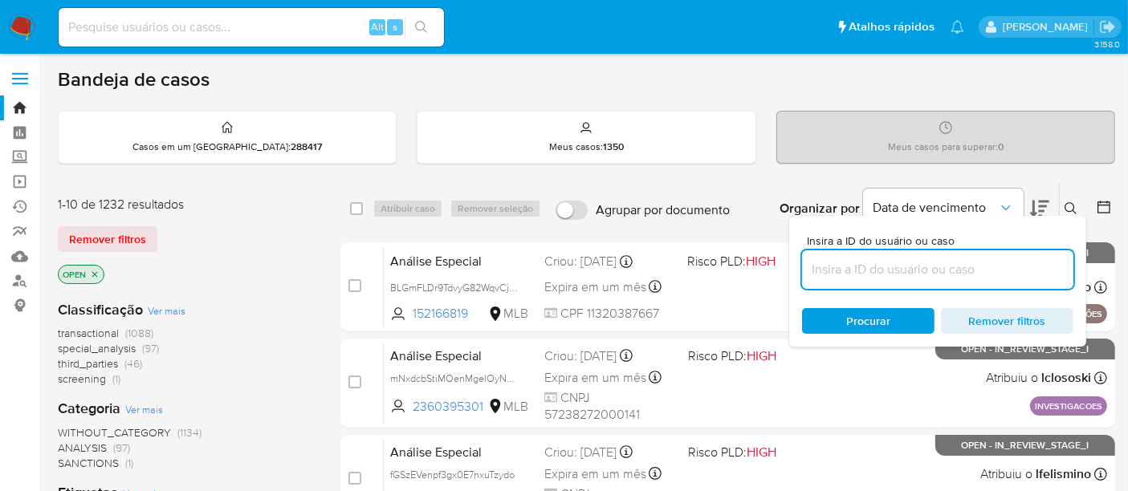
click at [844, 262] on input at bounding box center [937, 269] width 271 height 21
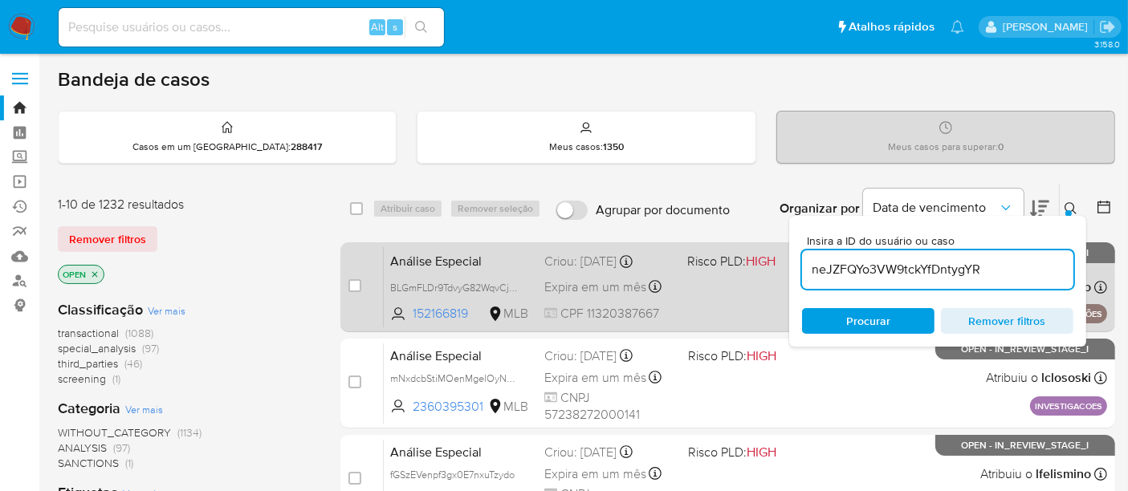
type input "neJZFQYo3VW9tckYfDntygYR"
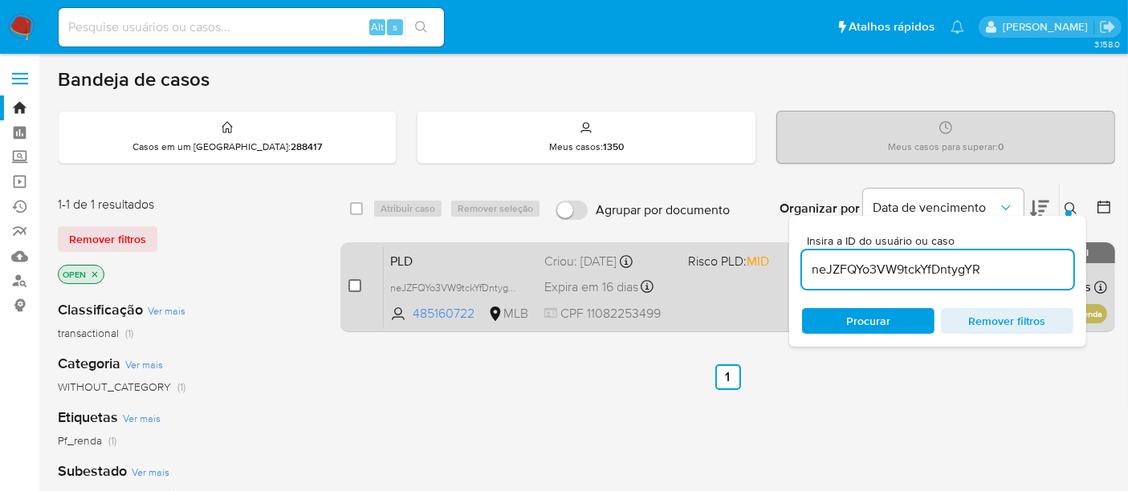
click at [356, 279] on input "checkbox" at bounding box center [354, 285] width 13 height 13
checkbox input "true"
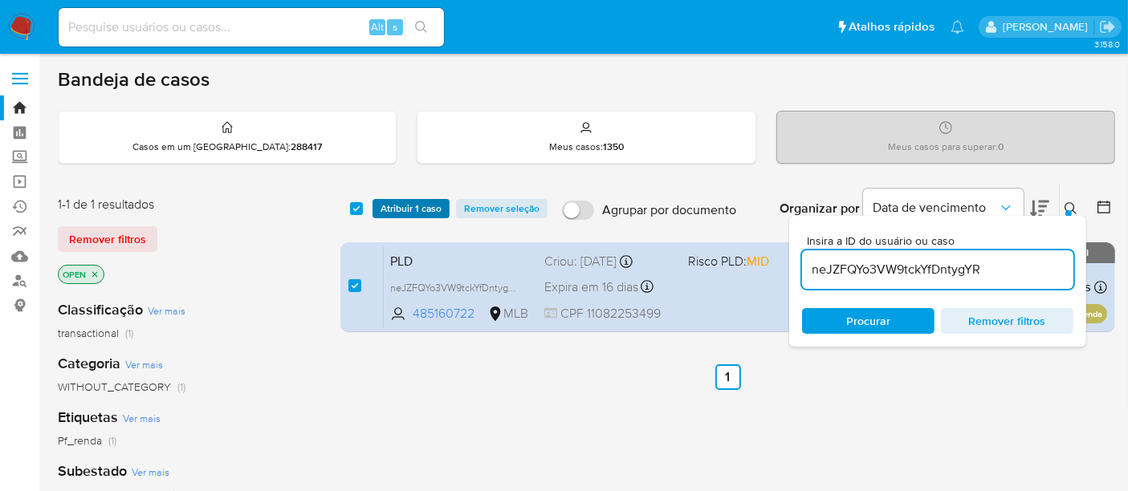
click at [402, 207] on span "Atribuir 1 caso" at bounding box center [410, 209] width 61 height 16
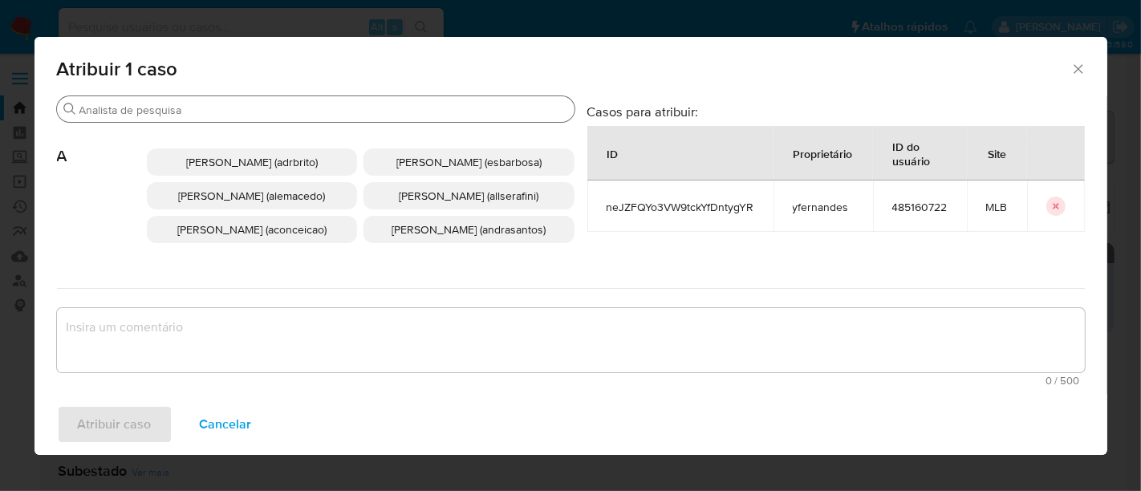
click at [213, 110] on input "Procurar" at bounding box center [323, 110] width 489 height 14
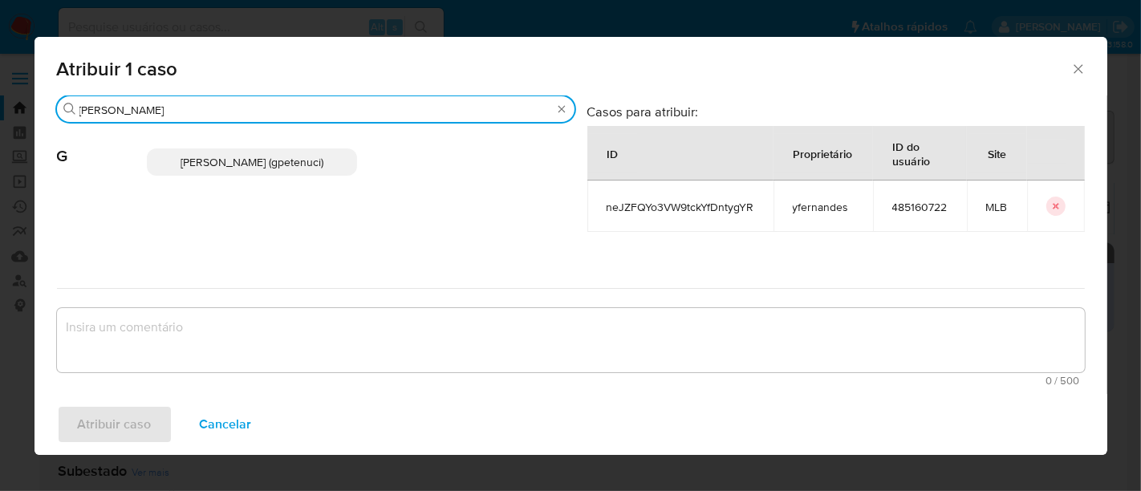
type input "giovanna"
click at [247, 164] on span "Giovanna Petenuci Freitas (gpetenuci)" at bounding box center [252, 162] width 143 height 16
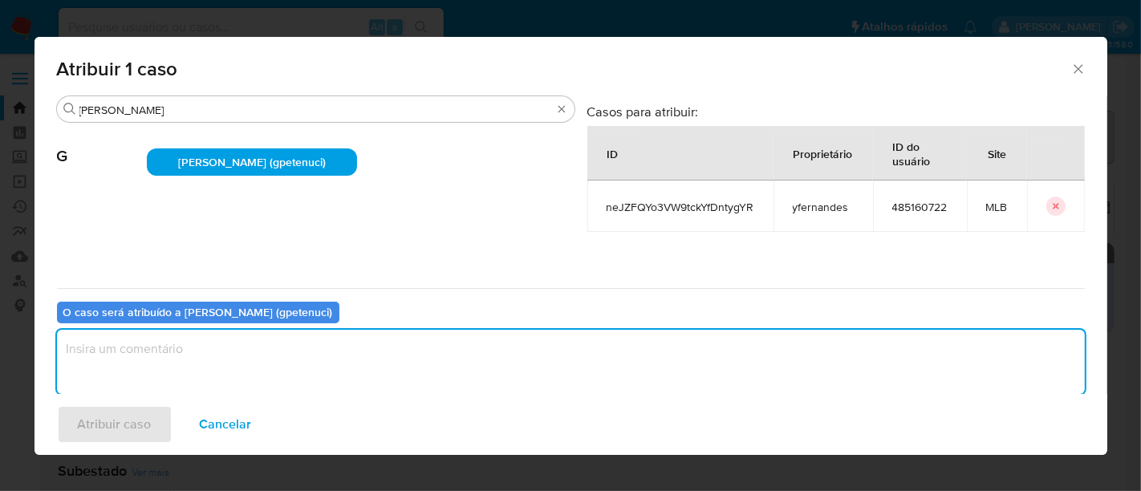
click at [153, 349] on textarea "assign-modal" at bounding box center [571, 362] width 1028 height 64
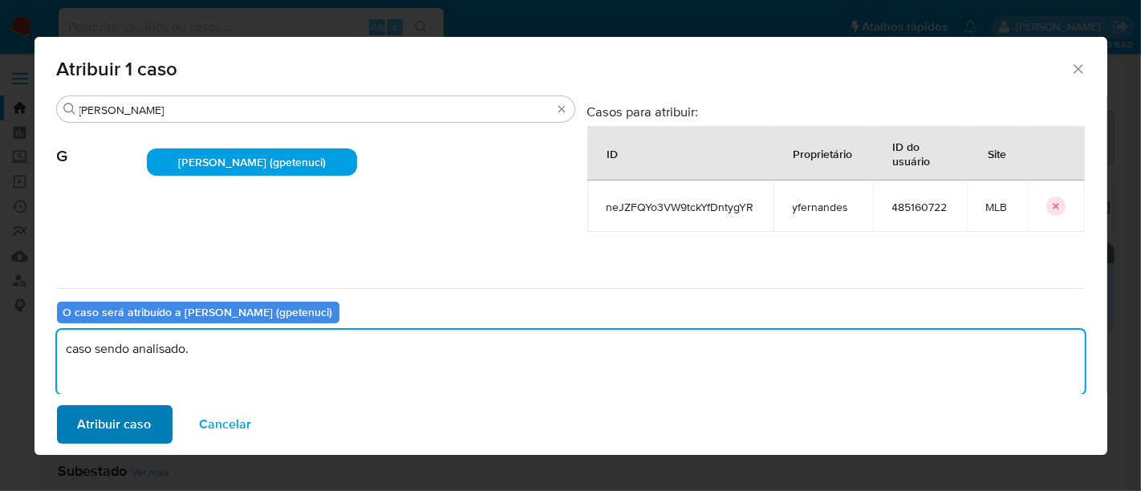
type textarea "caso sendo analisado."
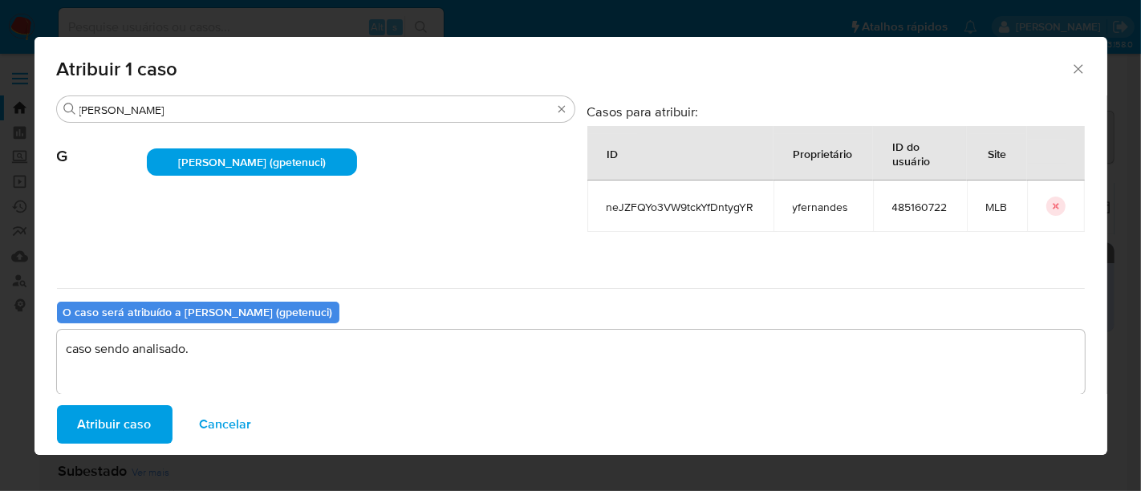
click at [128, 424] on span "Atribuir caso" at bounding box center [115, 424] width 74 height 35
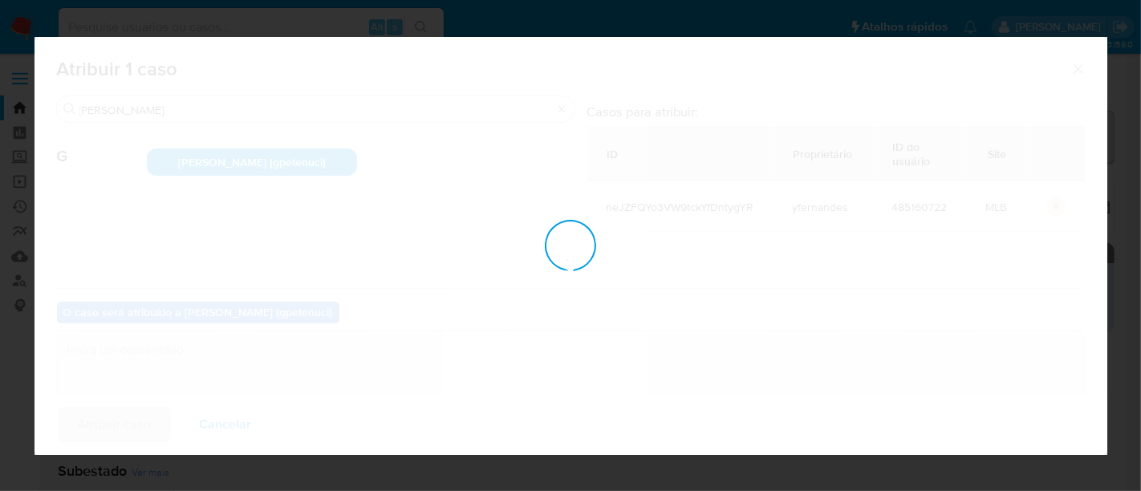
checkbox input "false"
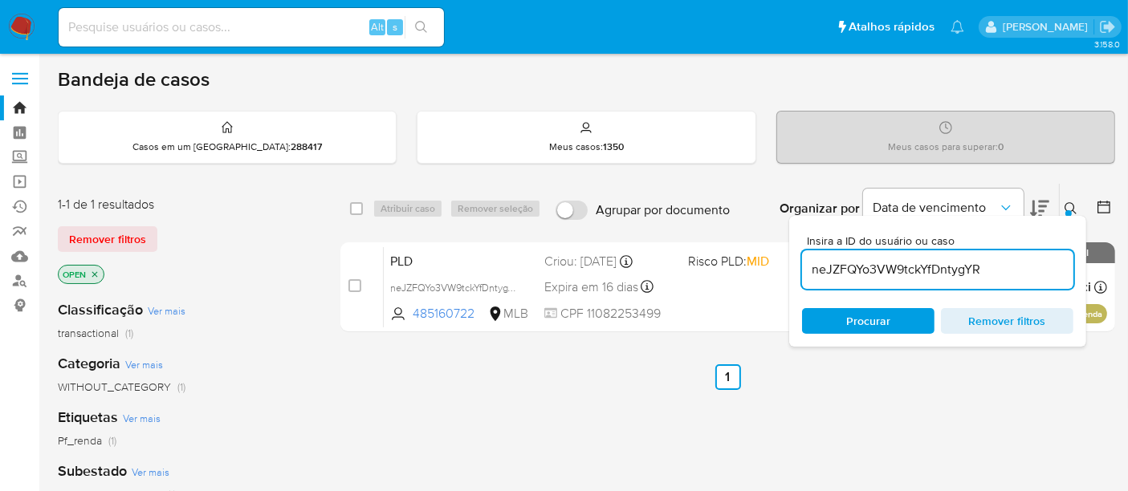
click at [20, 26] on img at bounding box center [21, 27] width 27 height 27
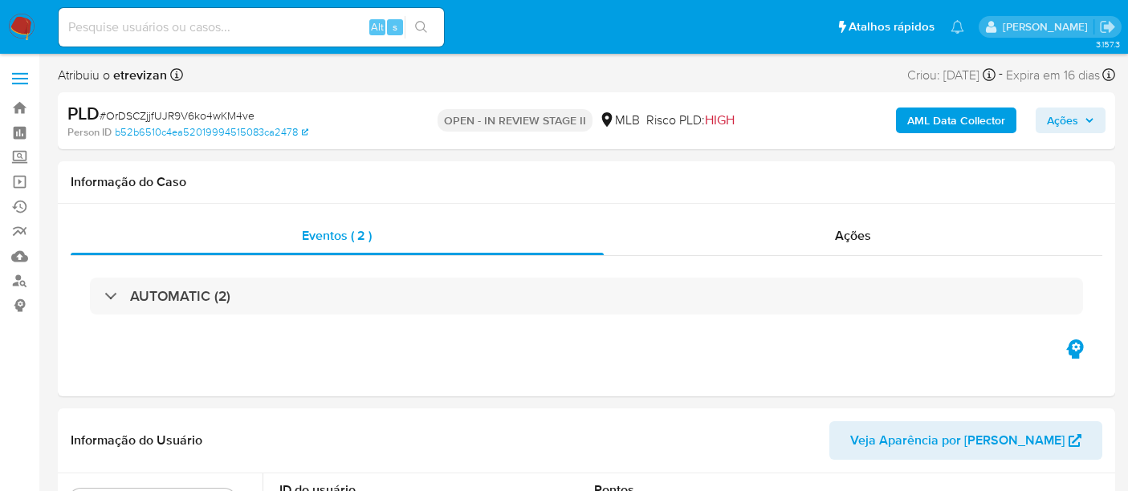
select select "10"
click at [18, 22] on img at bounding box center [21, 27] width 27 height 27
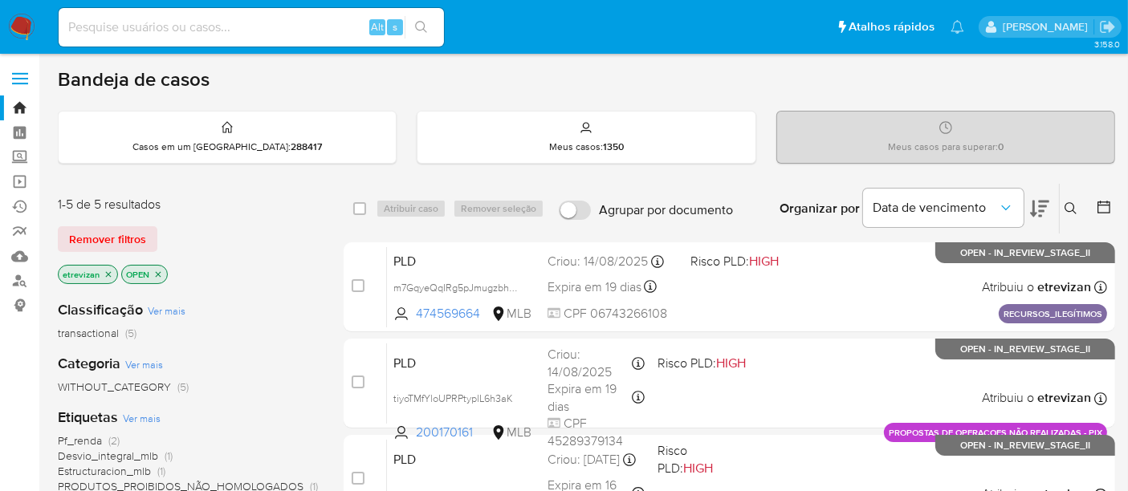
click at [107, 271] on icon "close-filter" at bounding box center [109, 275] width 10 height 10
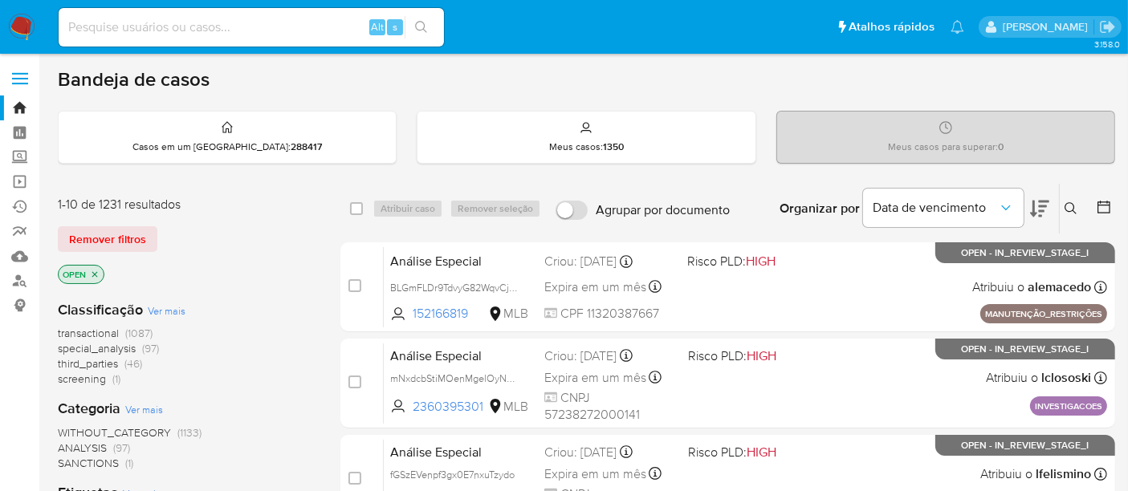
click at [1066, 206] on icon at bounding box center [1070, 208] width 13 height 13
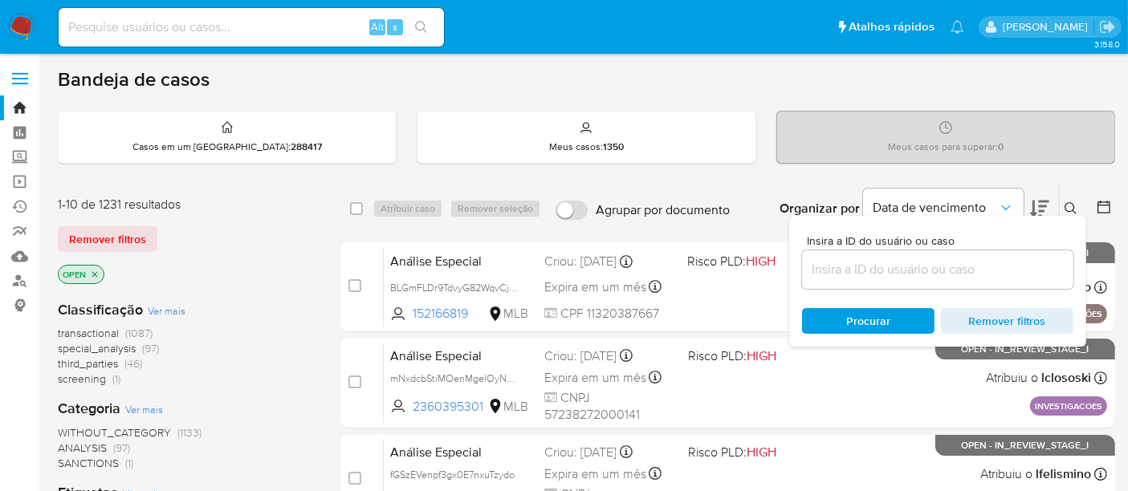
click at [826, 271] on input at bounding box center [937, 269] width 271 height 21
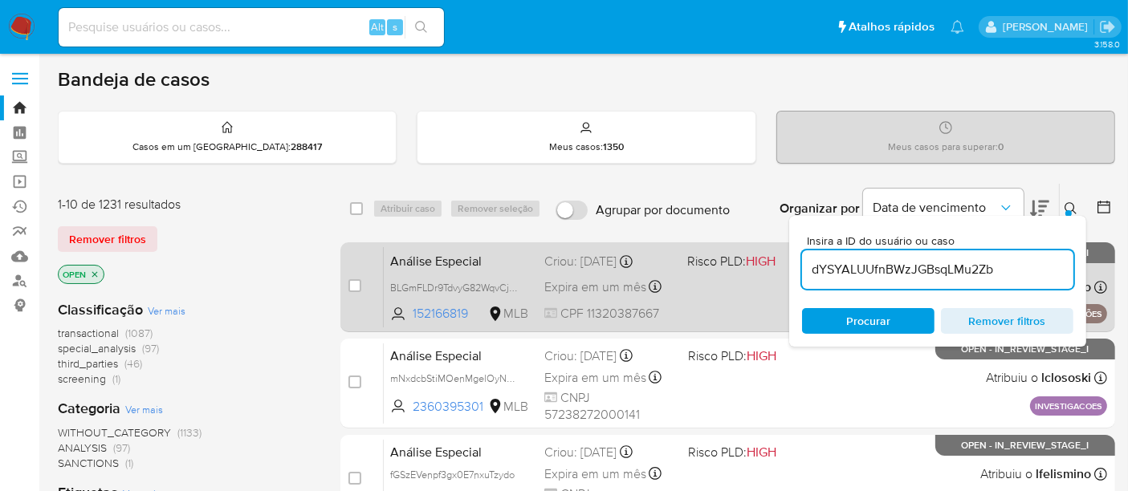
type input "dYSYALUUfnBWzJGBsqLMu2Zb"
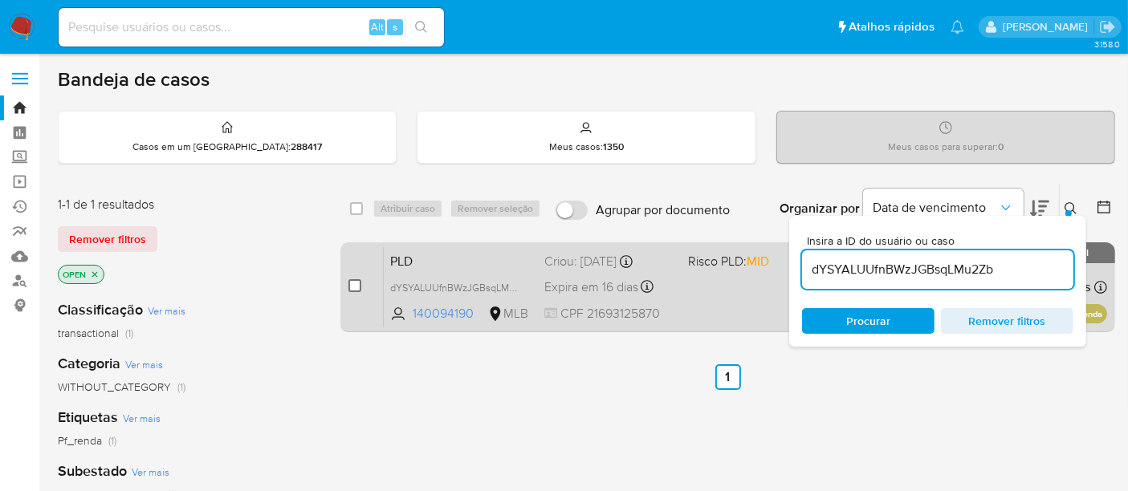
click at [353, 280] on input "checkbox" at bounding box center [354, 285] width 13 height 13
checkbox input "true"
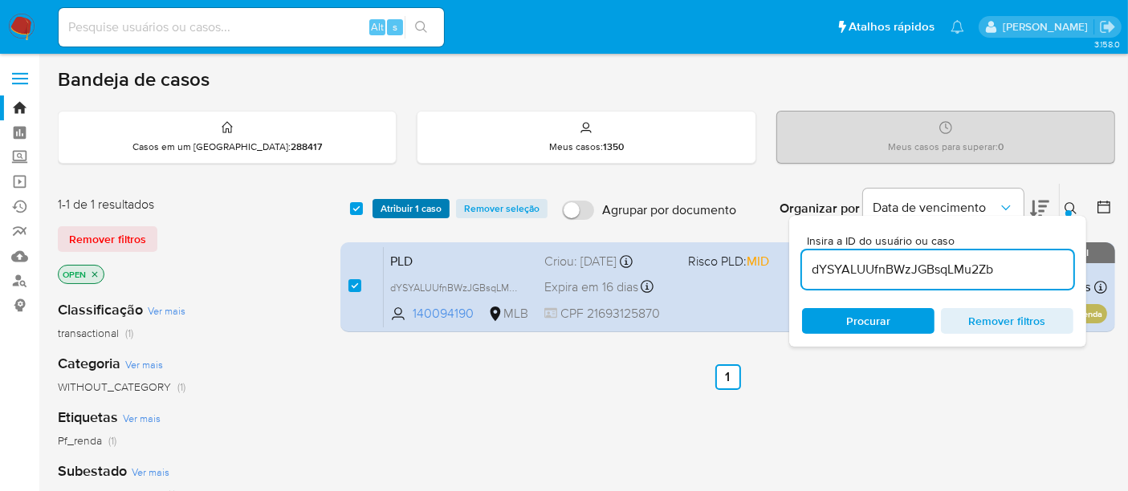
click at [409, 207] on span "Atribuir 1 caso" at bounding box center [410, 209] width 61 height 16
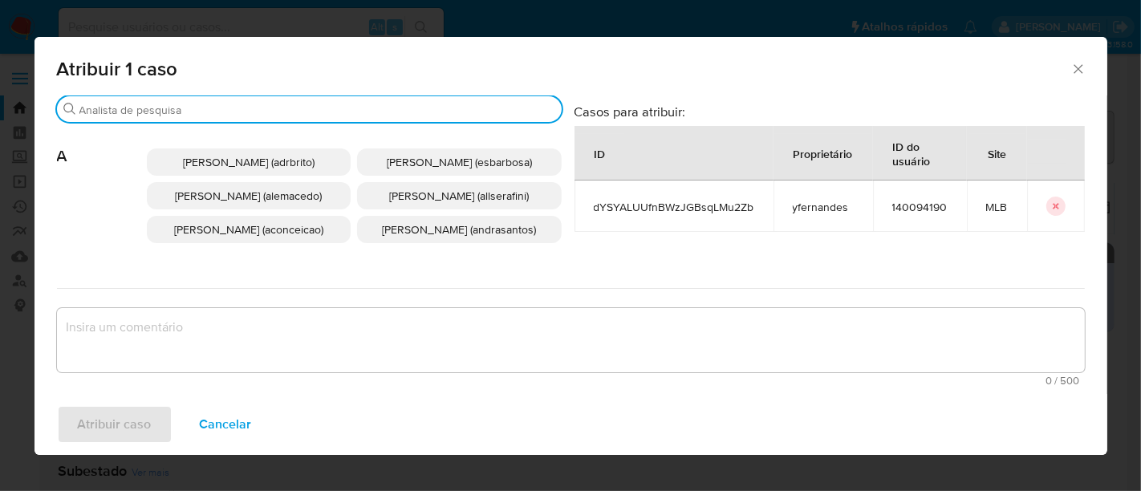
click at [225, 108] on input "Procurar" at bounding box center [317, 110] width 476 height 14
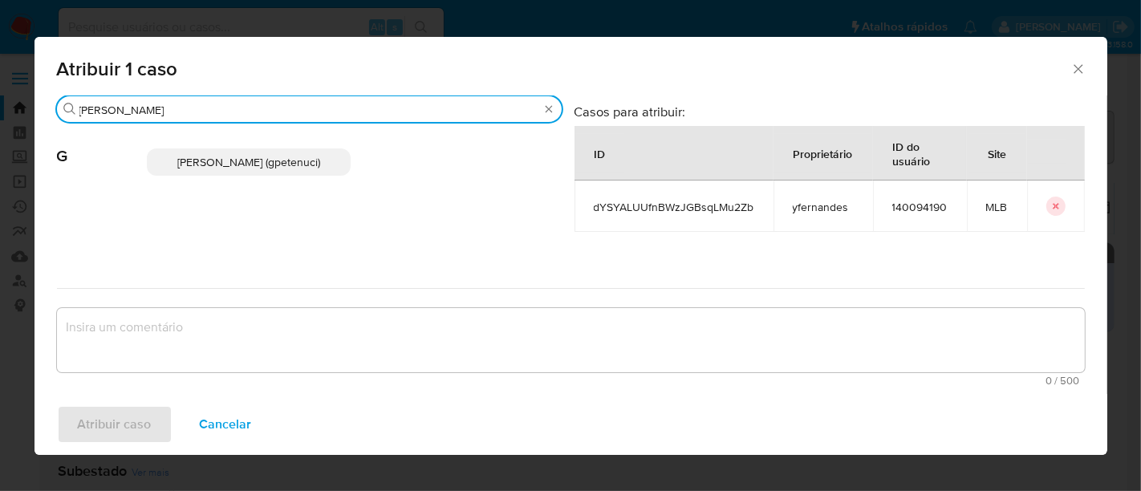
type input "[PERSON_NAME]"
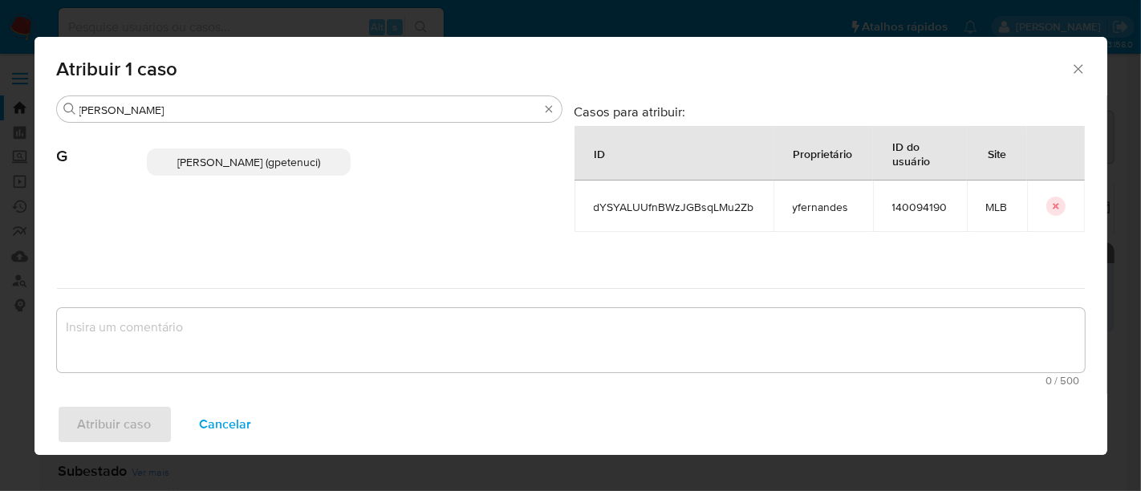
click at [251, 155] on span "[PERSON_NAME] (gpetenuci)" at bounding box center [248, 162] width 143 height 16
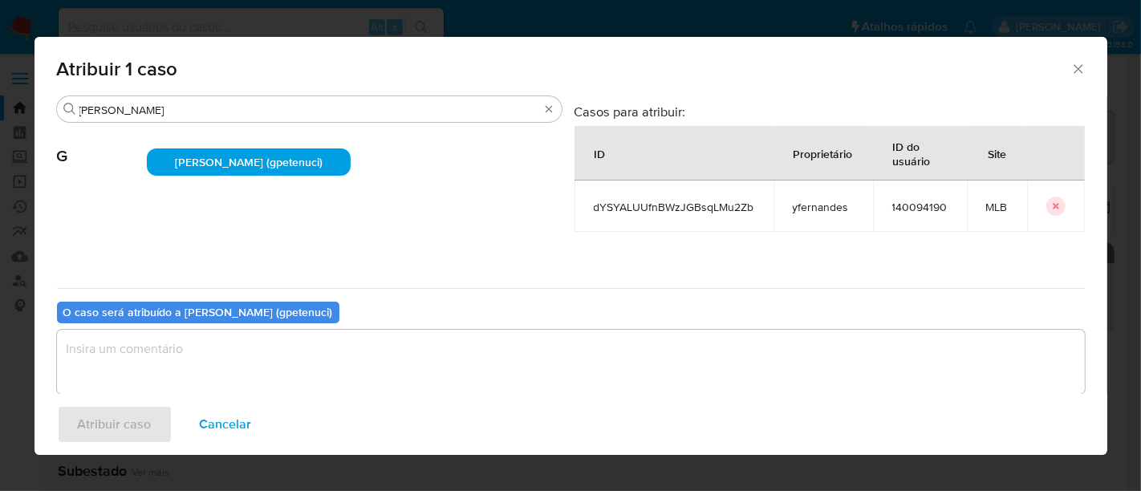
click at [178, 352] on textarea "assign-modal" at bounding box center [571, 362] width 1028 height 64
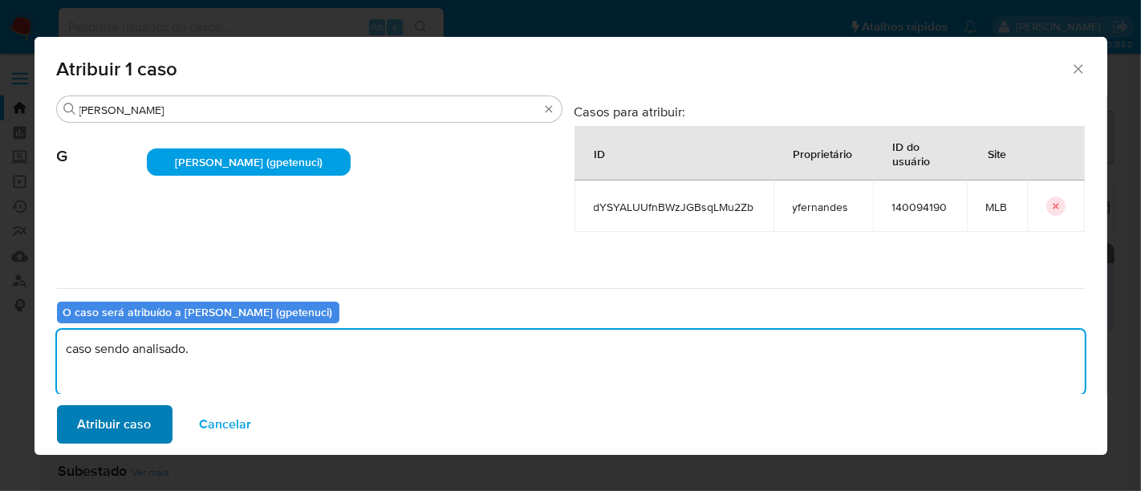
type textarea "caso sendo analisado."
click at [141, 421] on span "Atribuir caso" at bounding box center [115, 424] width 74 height 35
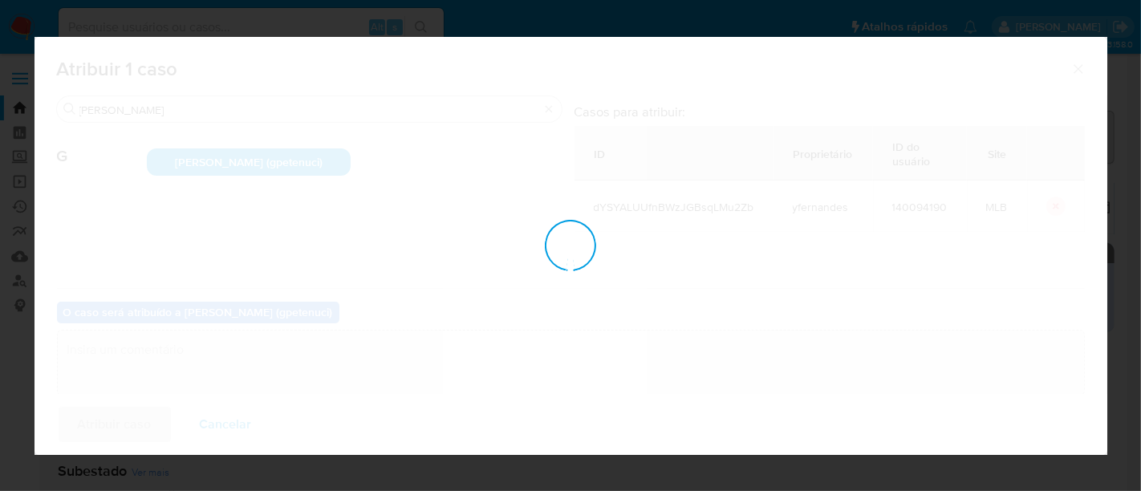
checkbox input "false"
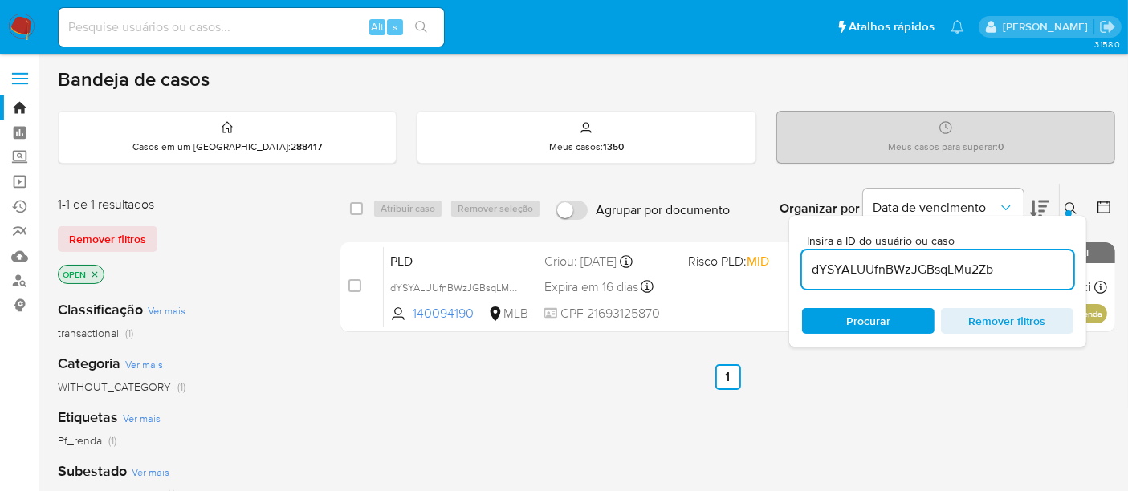
click at [26, 25] on img at bounding box center [21, 27] width 27 height 27
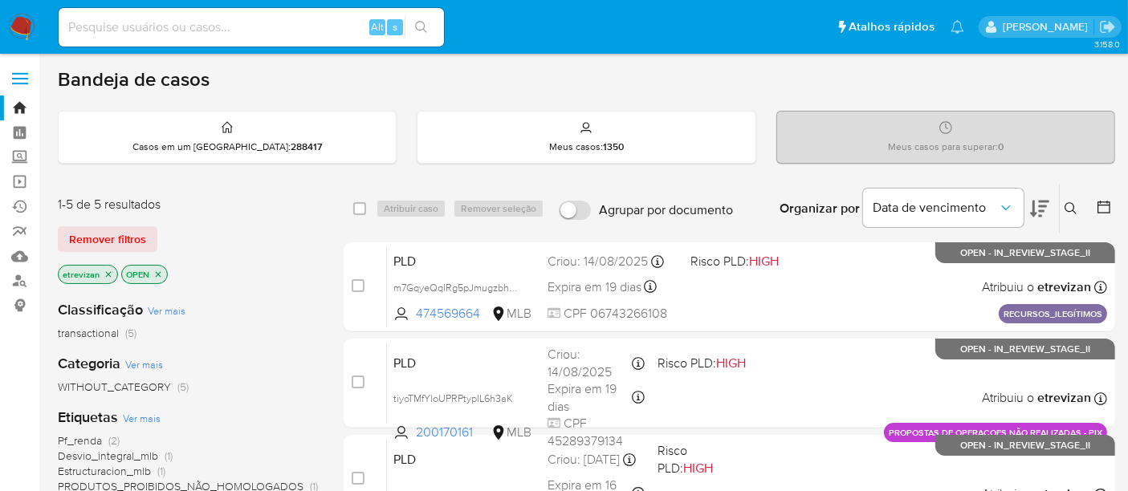
click at [105, 273] on icon "close-filter" at bounding box center [109, 275] width 10 height 10
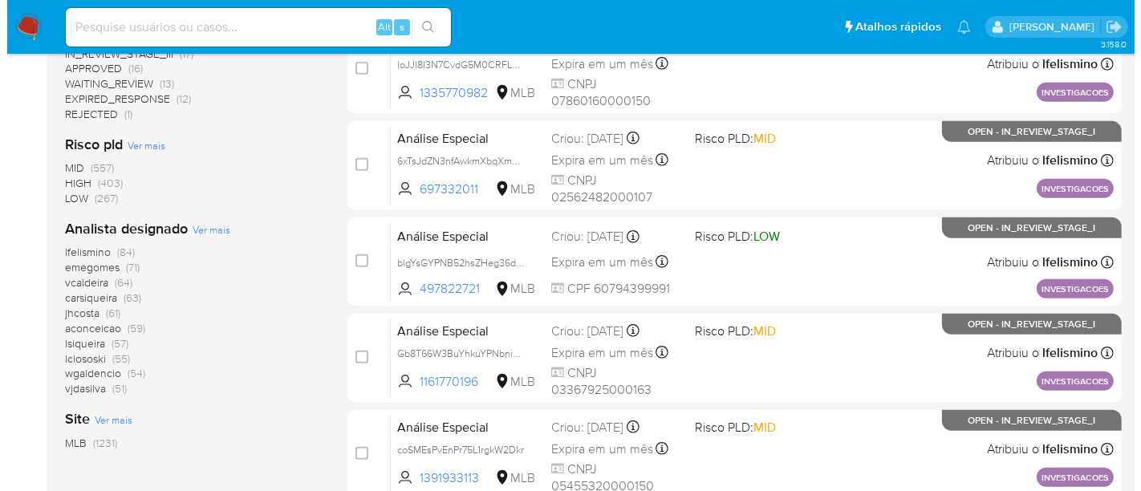
scroll to position [713, 0]
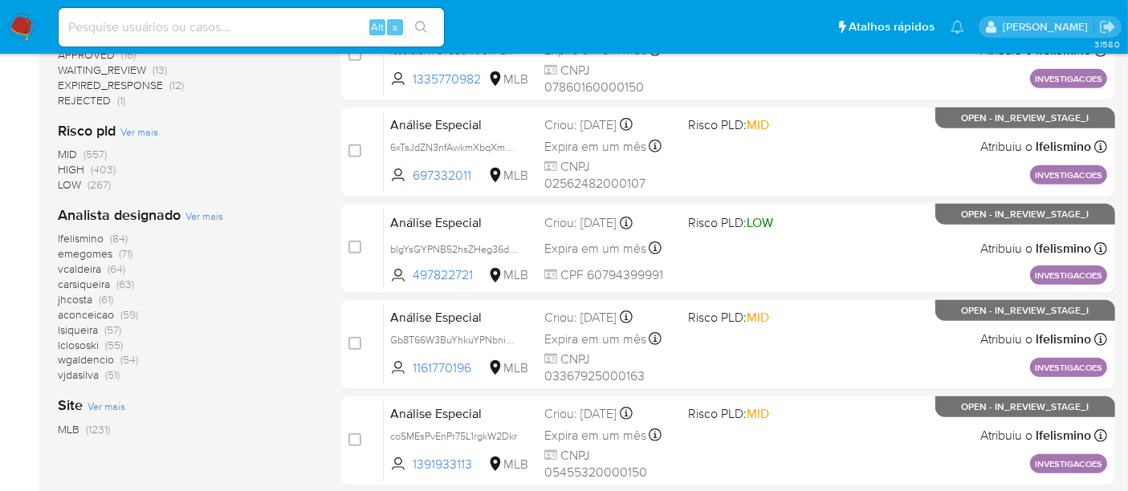
click at [204, 214] on span "Ver mais" at bounding box center [204, 216] width 38 height 14
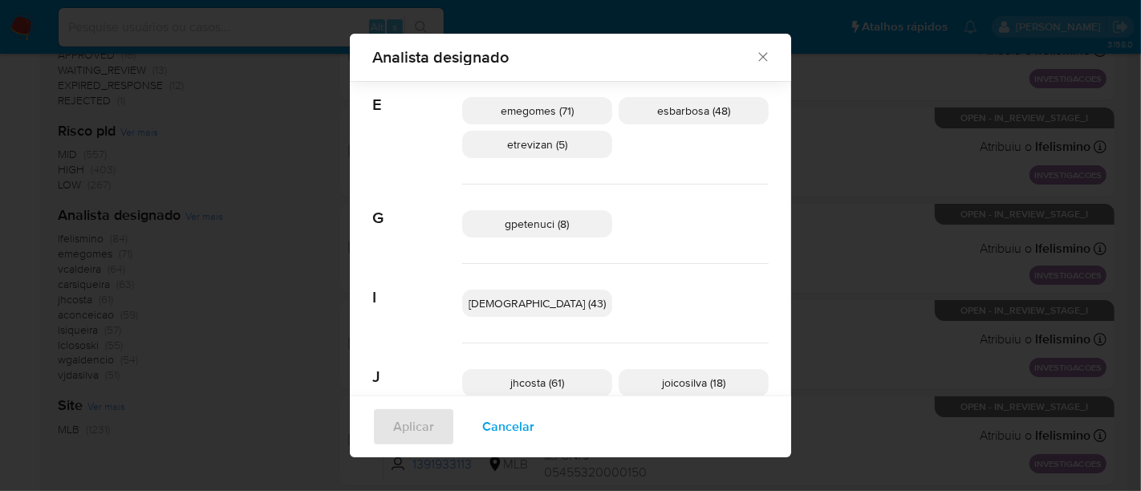
scroll to position [345, 0]
click at [537, 226] on span "gpetenuci (8)" at bounding box center [538, 221] width 64 height 16
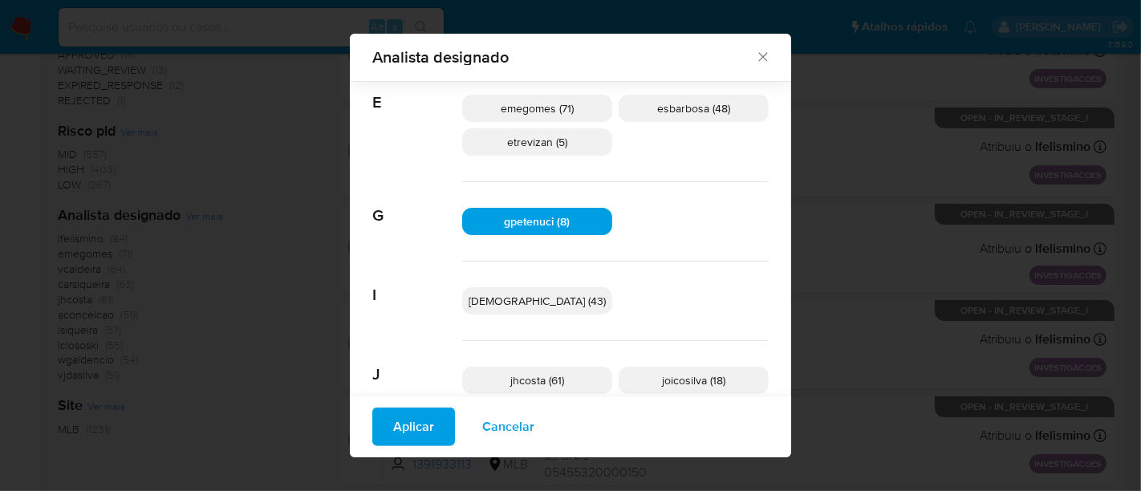
click at [434, 426] on span "Aplicar" at bounding box center [413, 426] width 41 height 35
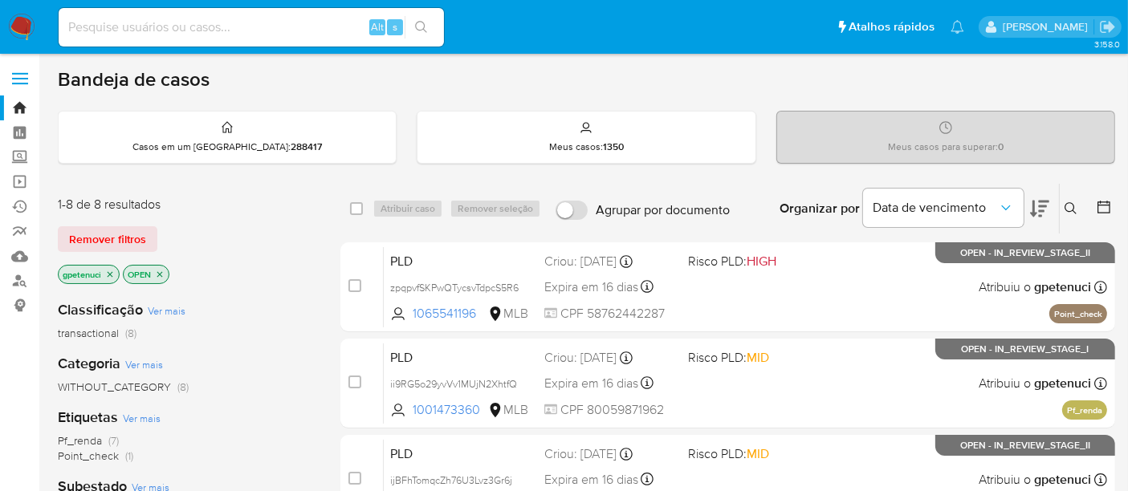
click at [26, 24] on img at bounding box center [21, 27] width 27 height 27
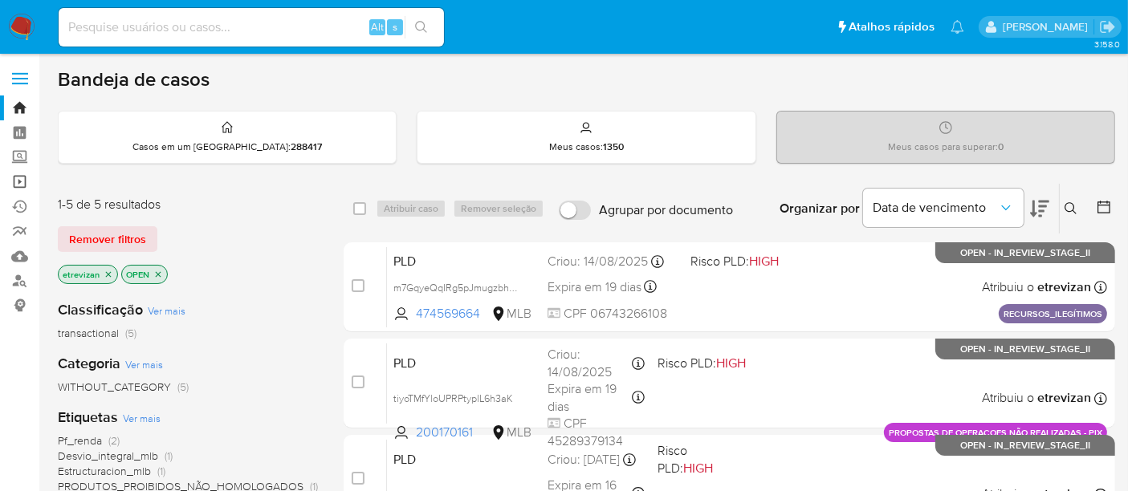
click at [18, 178] on link "Operações em massa" at bounding box center [95, 181] width 191 height 25
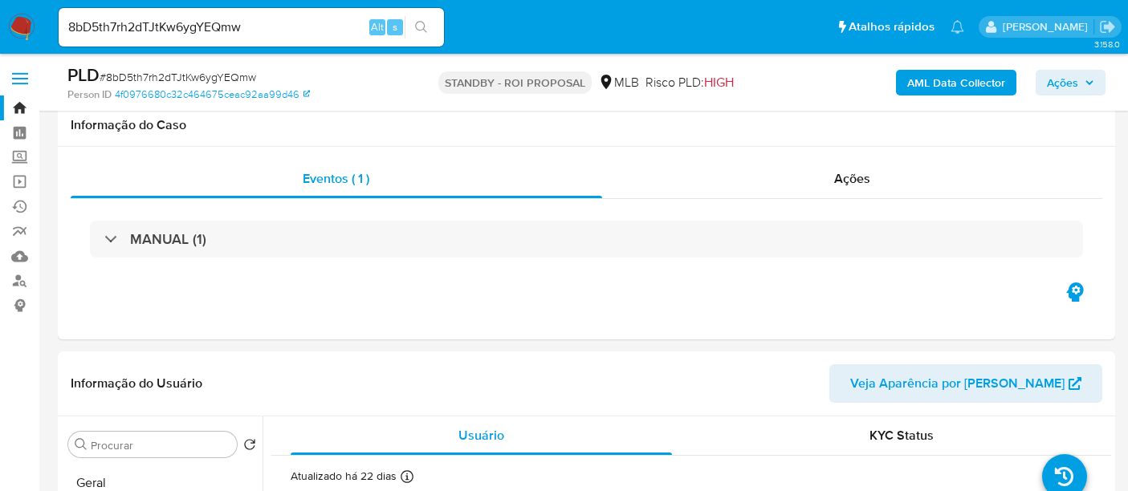
select select "10"
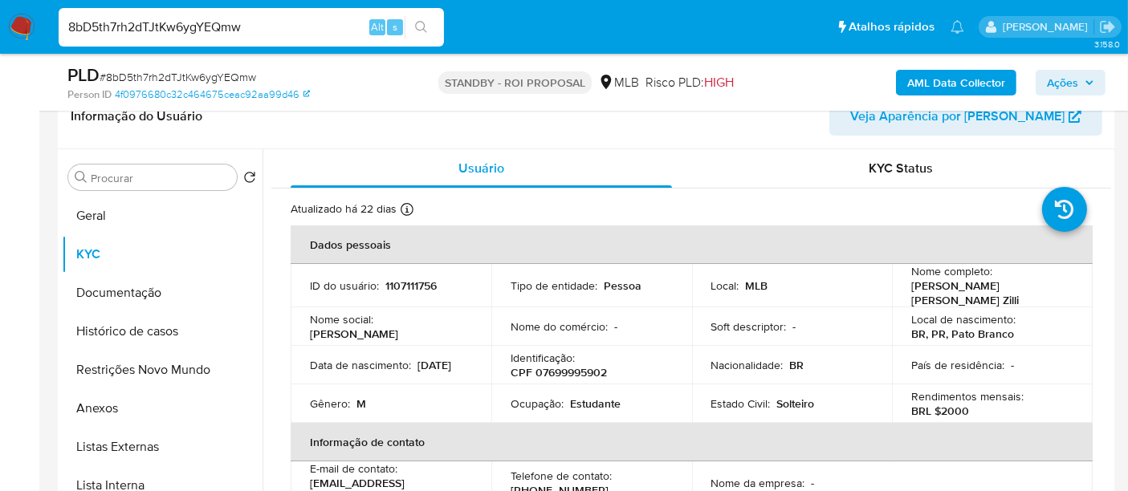
drag, startPoint x: 51, startPoint y: 28, endPoint x: 0, endPoint y: 9, distance: 54.9
click at [0, 9] on nav "Pausado Ver notificaciones 8bD5th7rh2dTJtKw6ygYEQmw Alt s Atalhos rápidos Presi…" at bounding box center [564, 27] width 1128 height 54
paste input "NymK1pcOW0OamwpPXKnYAAzV"
type input "NymK1pcOW0OamwpPXKnYAAzV"
click at [419, 21] on icon "search-icon" at bounding box center [421, 27] width 12 height 12
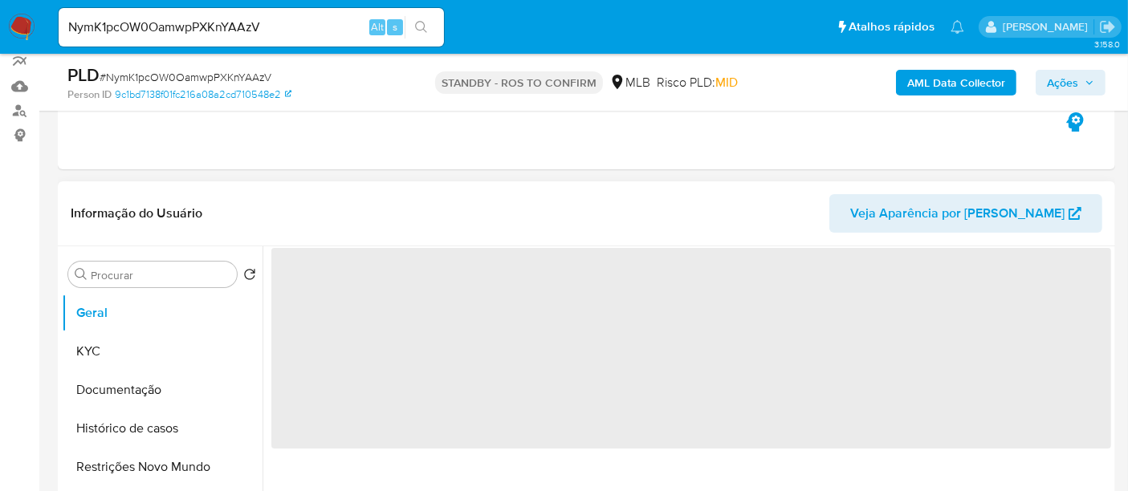
scroll to position [178, 0]
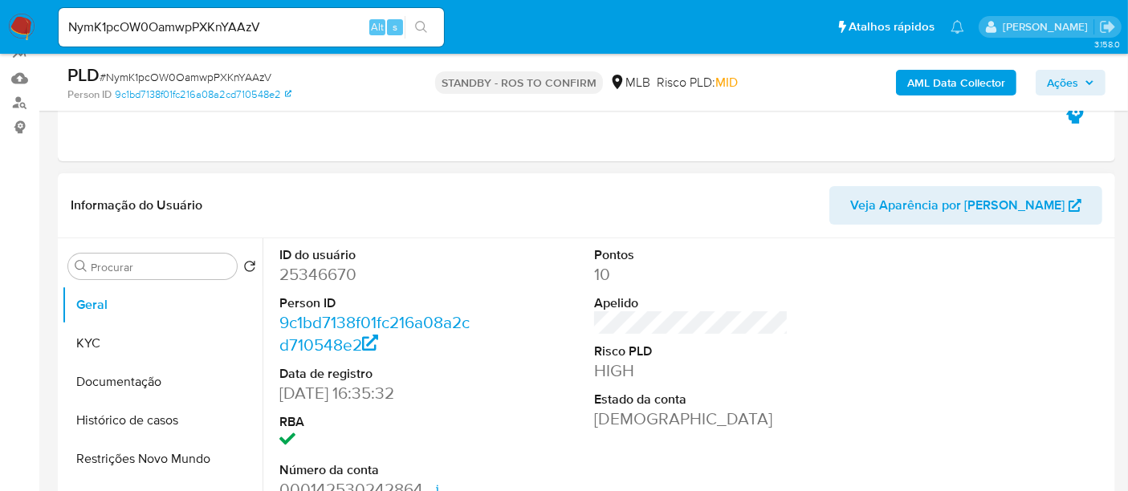
select select "10"
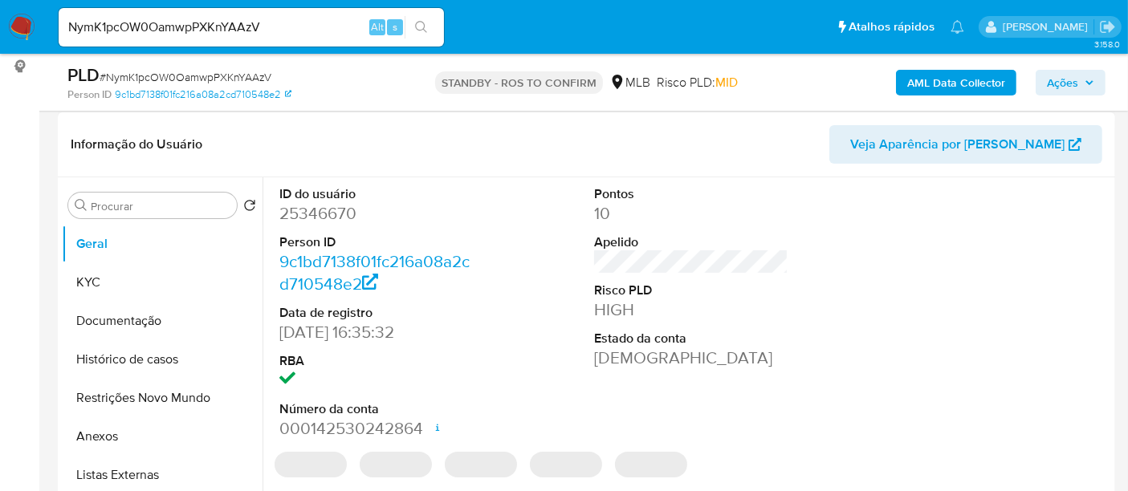
scroll to position [267, 0]
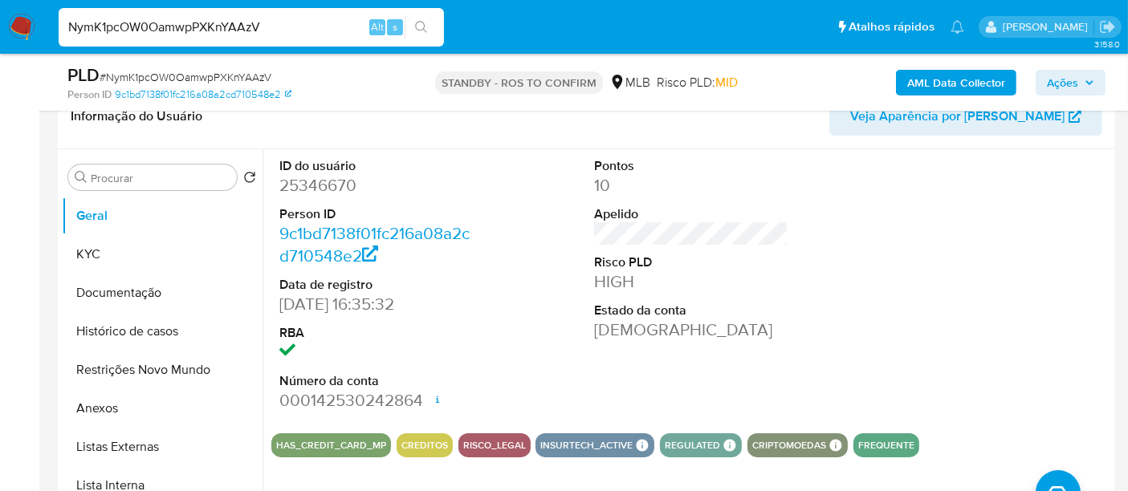
click at [0, 25] on nav "Pausado Ver notificaciones NymK1pcOW0OamwpPXKnYAAzV Alt s Atalhos rápidos Presi…" at bounding box center [564, 27] width 1128 height 54
paste input "1bxLb1qcuv9OZFekFbjFGKOh"
type input "1bxLb1qcuv9OZFekFbjFGKOh"
click at [419, 24] on icon "search-icon" at bounding box center [421, 27] width 13 height 13
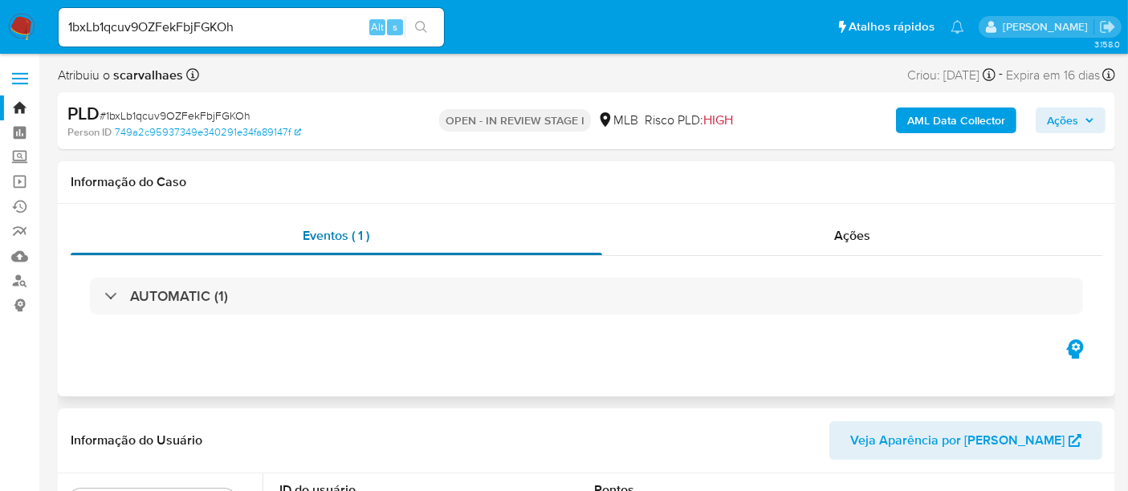
select select "10"
click at [850, 239] on span "Ações" at bounding box center [852, 235] width 36 height 18
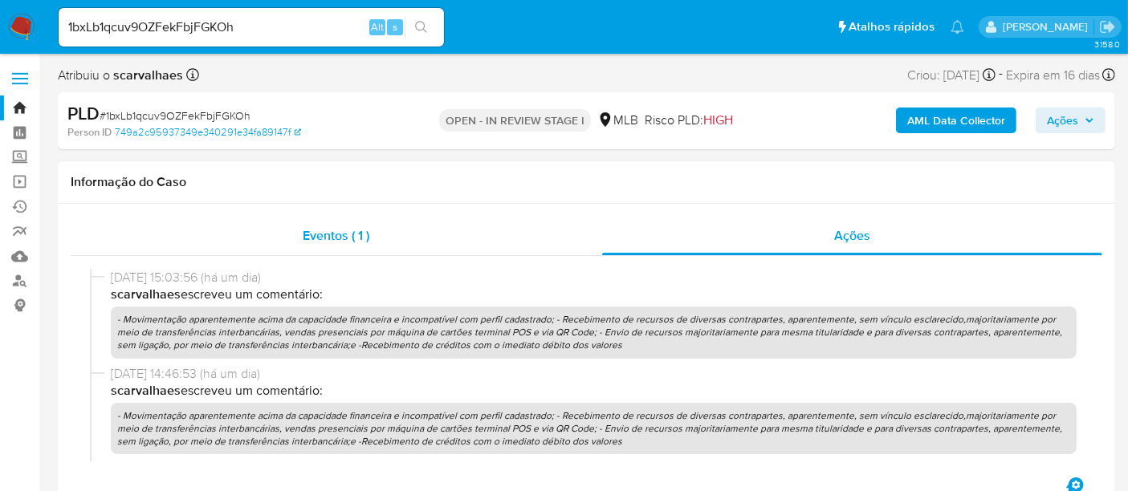
click at [330, 233] on span "Eventos ( 1 )" at bounding box center [336, 235] width 67 height 18
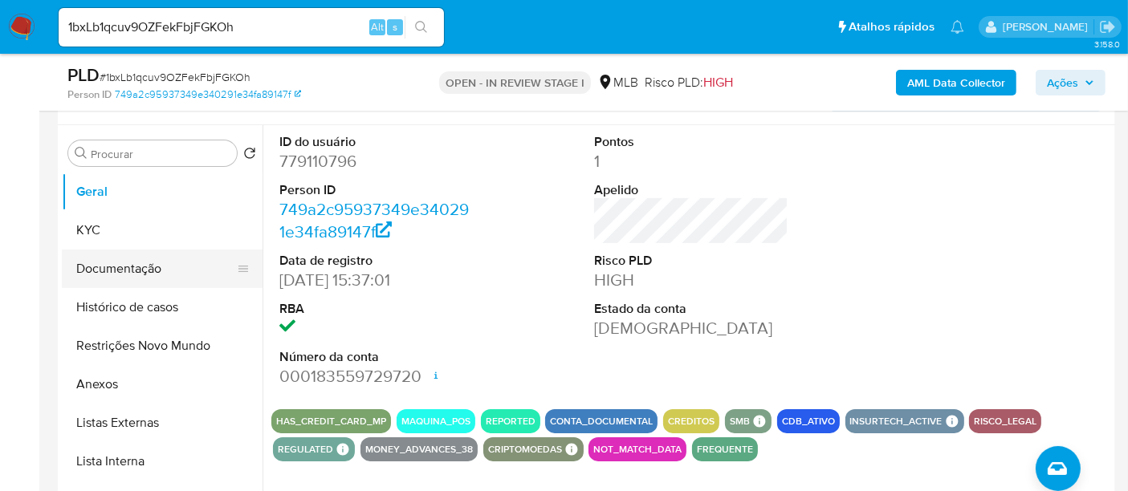
scroll to position [267, 0]
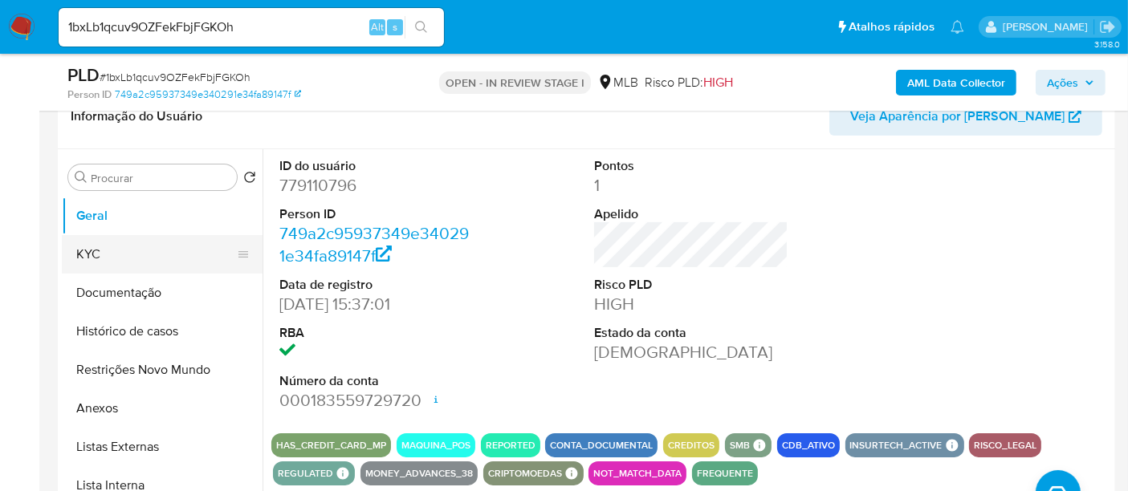
click at [101, 250] on button "KYC" at bounding box center [156, 254] width 188 height 39
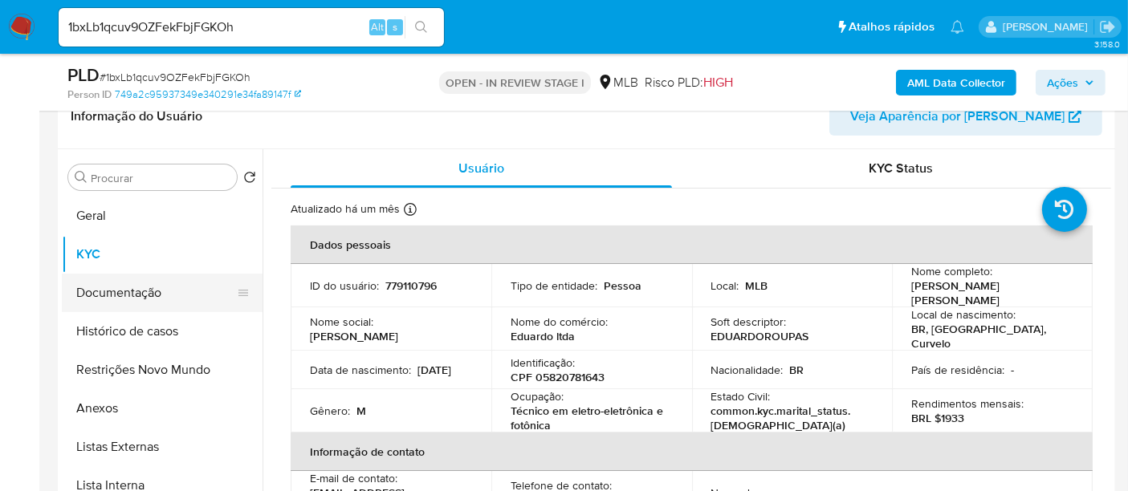
click at [120, 290] on button "Documentação" at bounding box center [156, 293] width 188 height 39
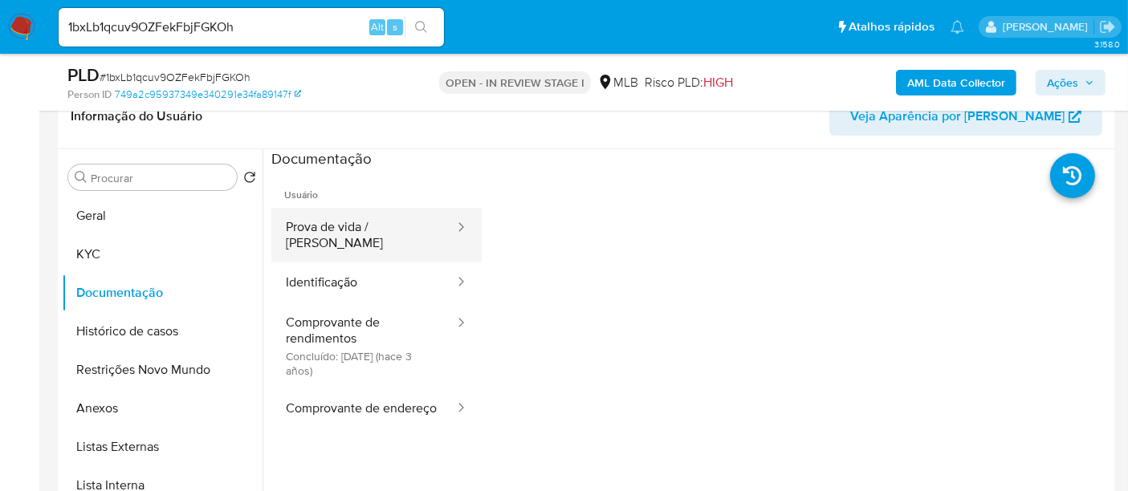
click at [356, 217] on button "Prova de vida / [PERSON_NAME]" at bounding box center [363, 235] width 185 height 55
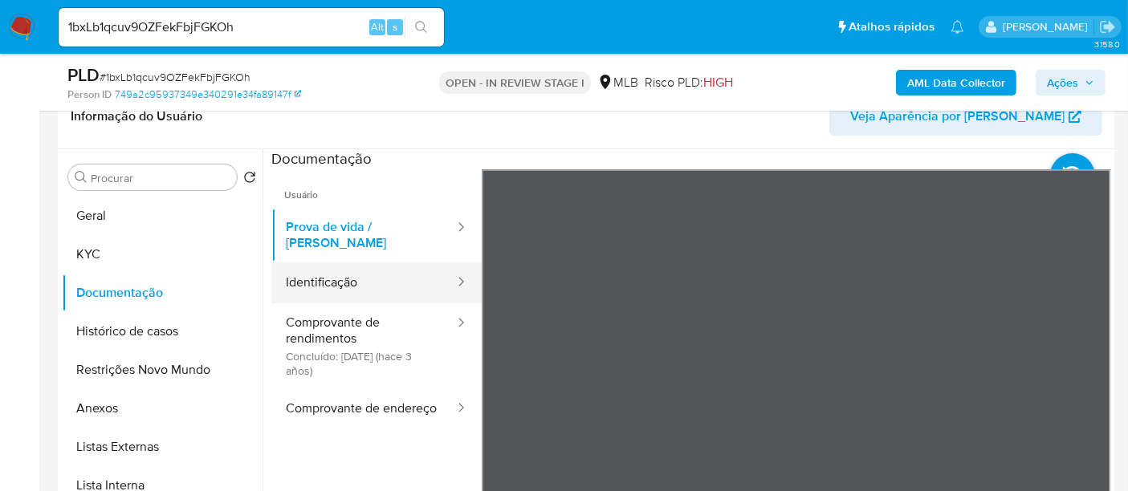
click at [339, 265] on button "Identificação" at bounding box center [363, 282] width 185 height 41
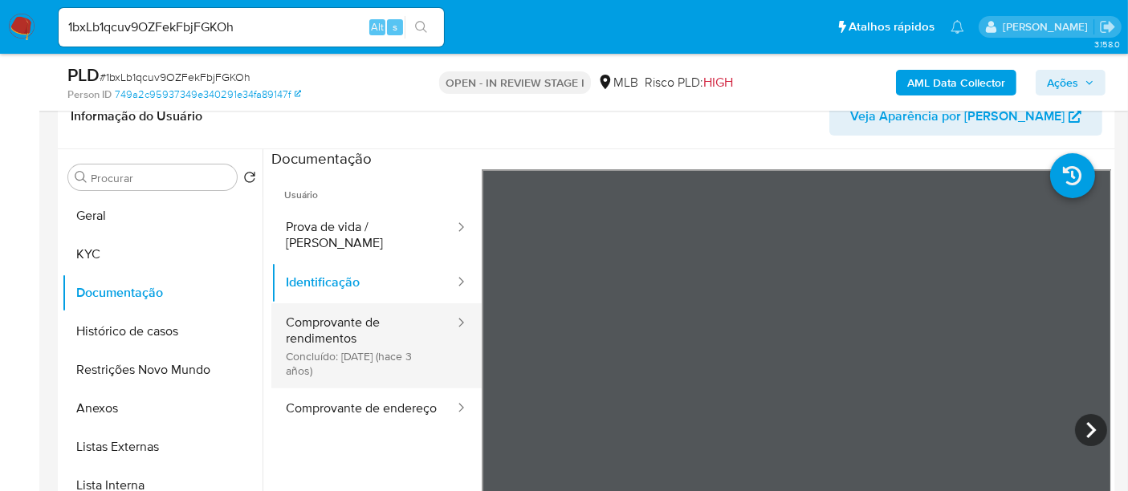
click at [362, 312] on button "Comprovante de rendimentos Concluído: 22/11/2022 (hace 3 años)" at bounding box center [363, 345] width 185 height 85
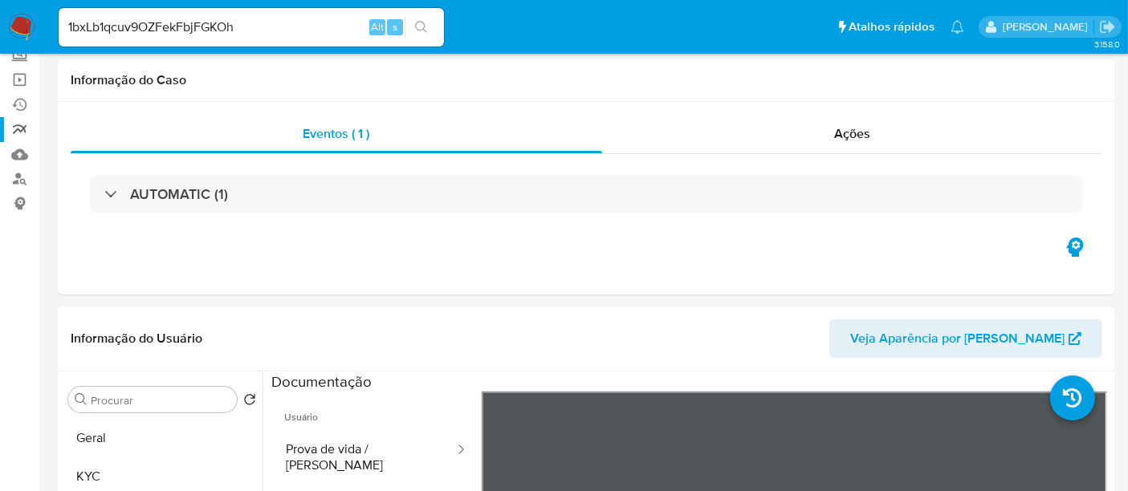
scroll to position [0, 0]
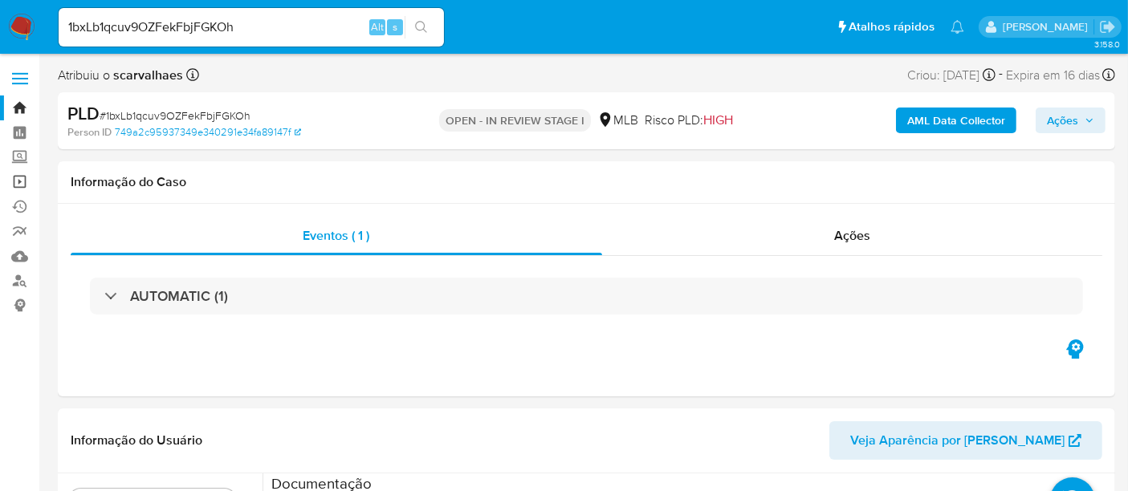
click at [20, 179] on link "Operações em massa" at bounding box center [95, 181] width 191 height 25
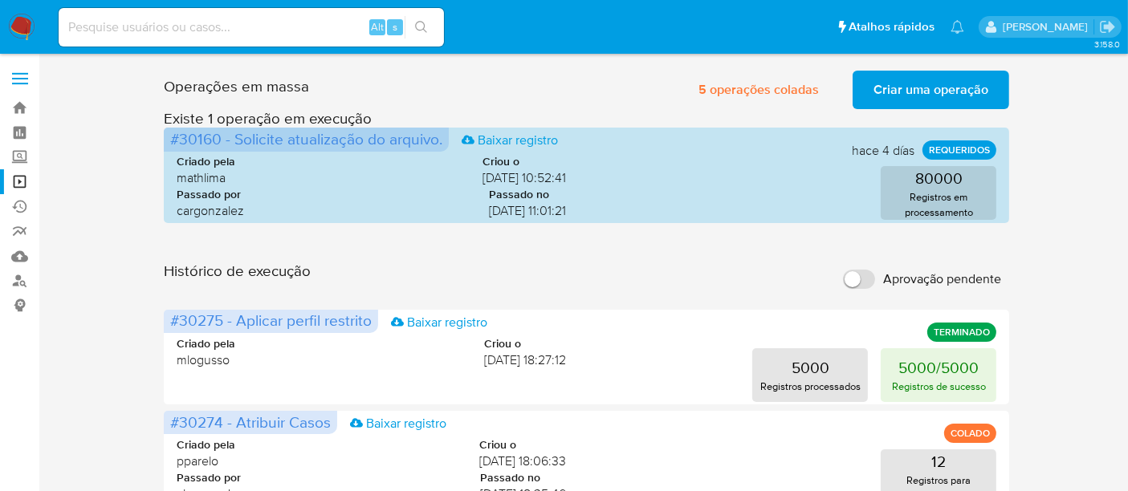
click at [942, 96] on span "Criar uma operação" at bounding box center [930, 89] width 115 height 35
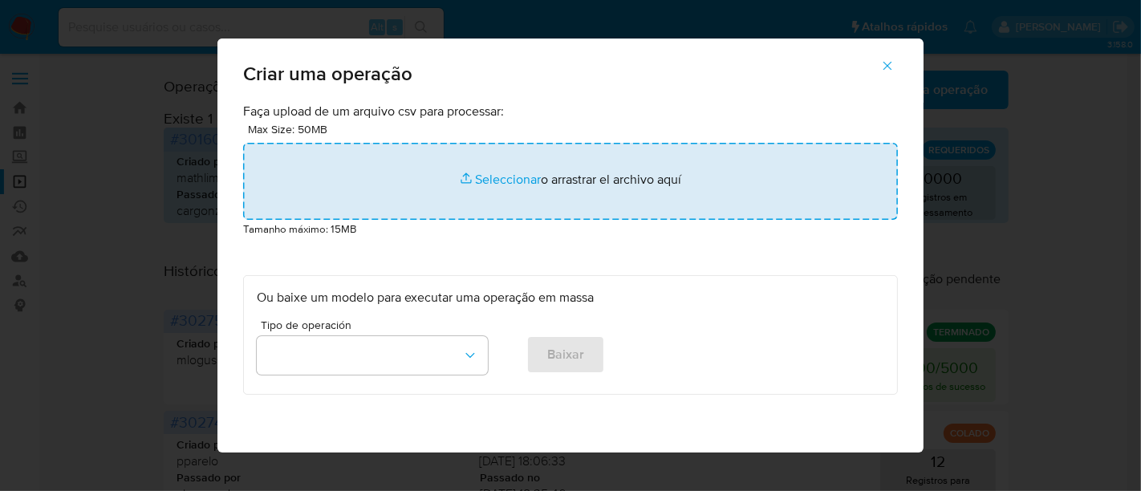
click at [497, 180] on input "file" at bounding box center [570, 181] width 655 height 77
type input "C:\fakepath\ASSIGN_AND_CLOSE_CASE.csv"
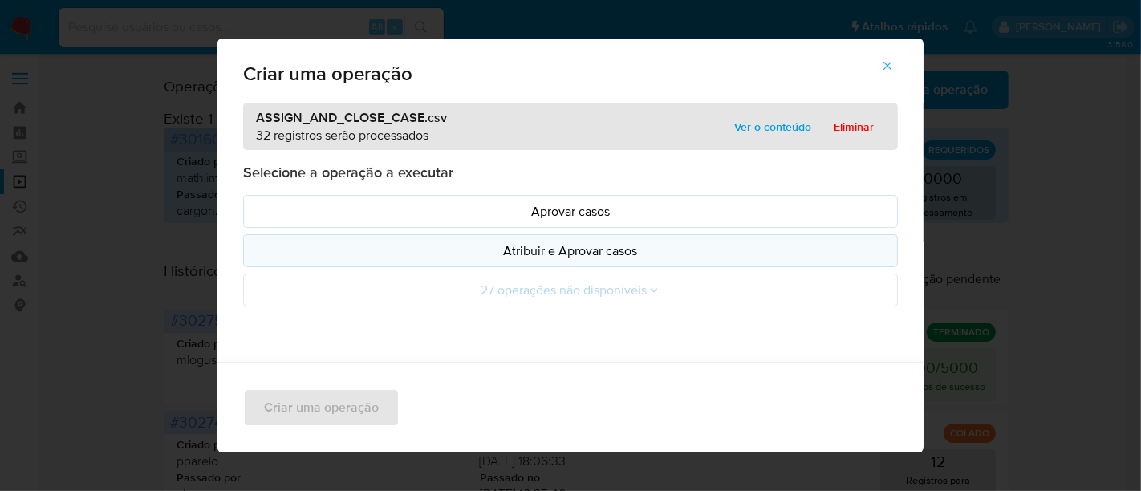
click at [569, 239] on button "Atribuir e Aprovar casos" at bounding box center [570, 250] width 655 height 33
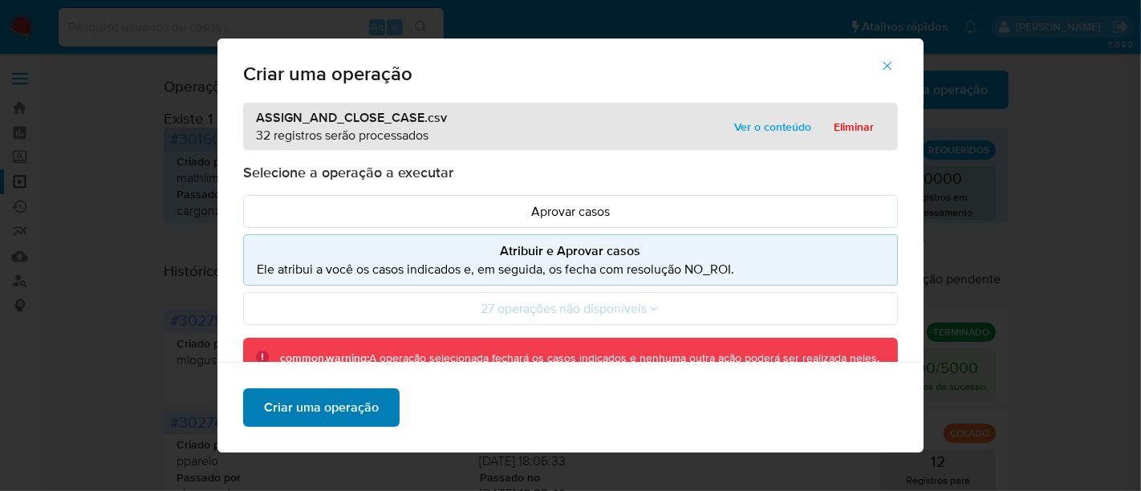
click at [343, 407] on span "Criar uma operação" at bounding box center [321, 407] width 115 height 35
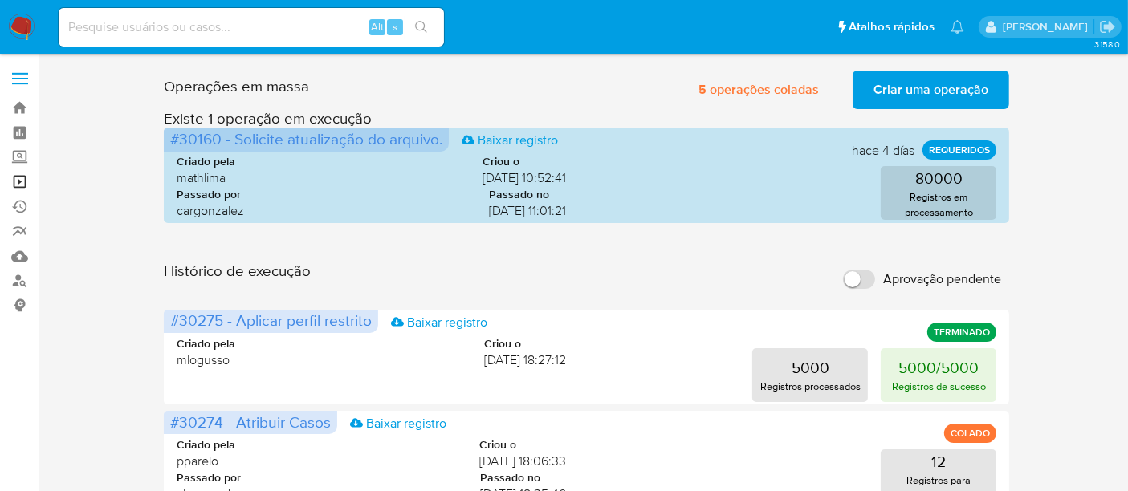
click at [20, 173] on link "Operações em massa" at bounding box center [95, 181] width 191 height 25
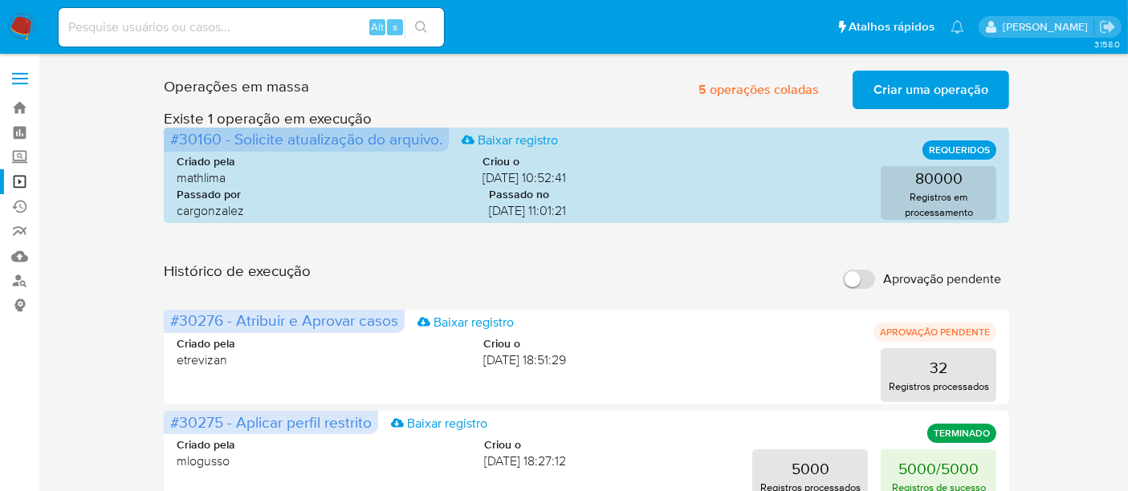
click at [926, 90] on span "Criar uma operação" at bounding box center [930, 89] width 115 height 35
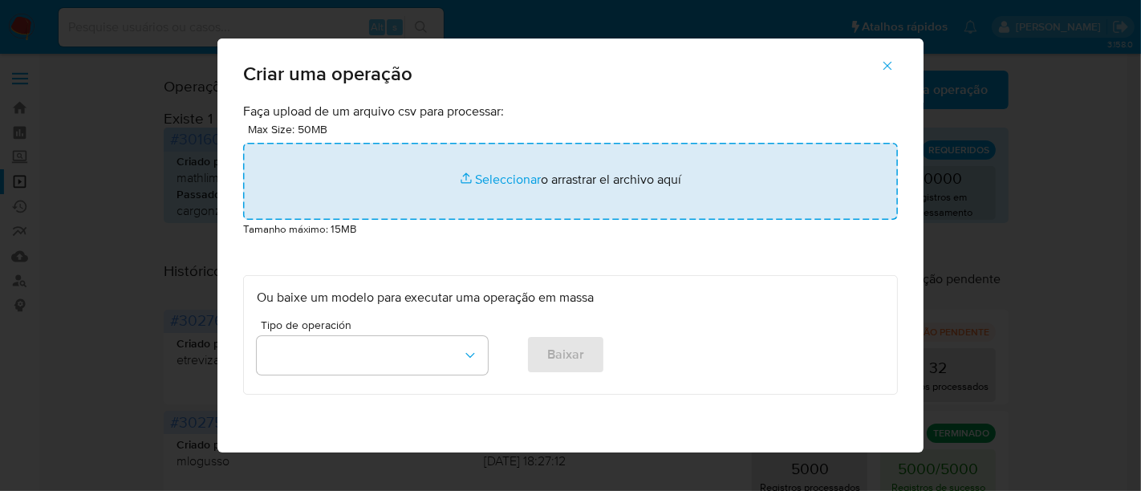
click at [490, 180] on input "file" at bounding box center [570, 181] width 655 height 77
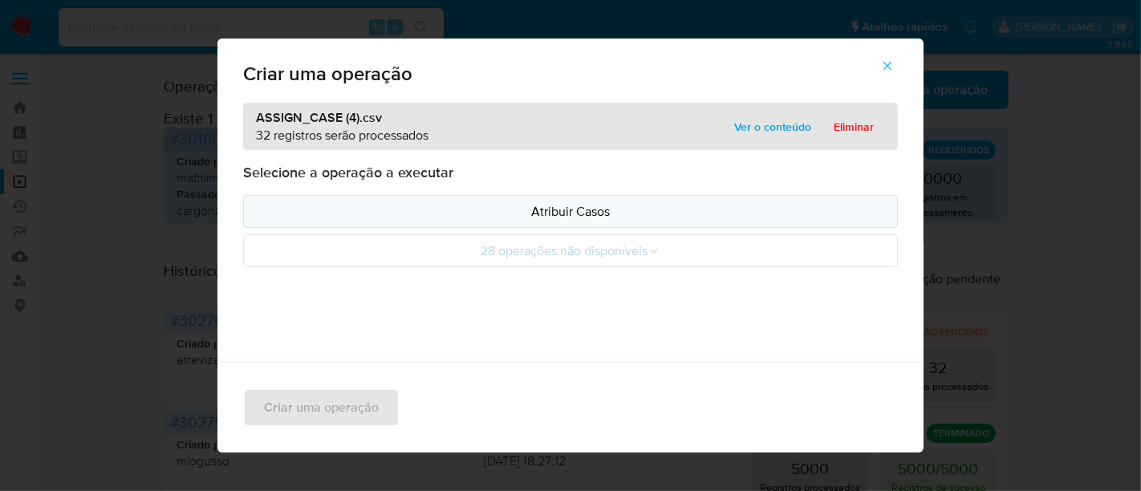
click at [574, 213] on p "Atribuir Casos" at bounding box center [571, 211] width 628 height 18
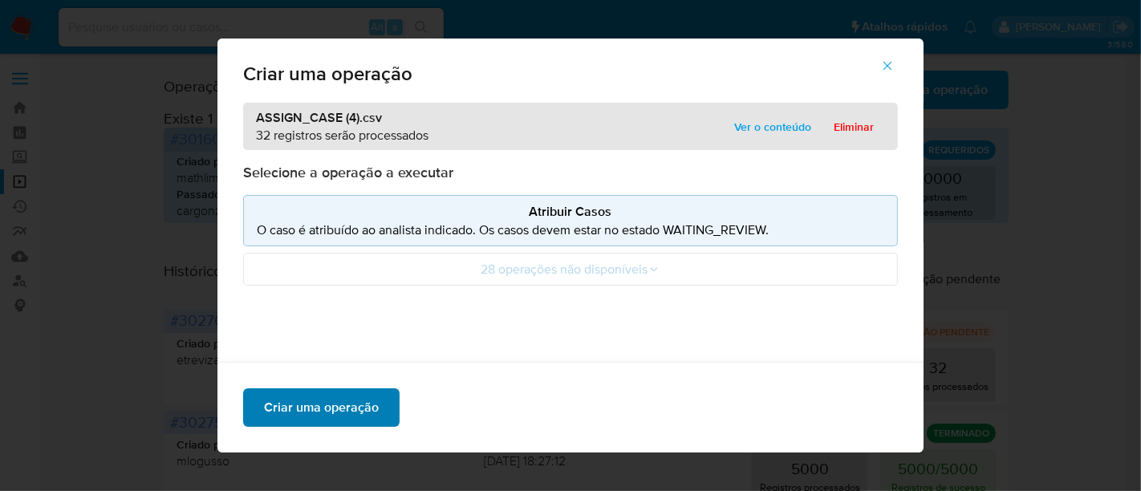
click at [339, 405] on span "Criar uma operação" at bounding box center [321, 407] width 115 height 35
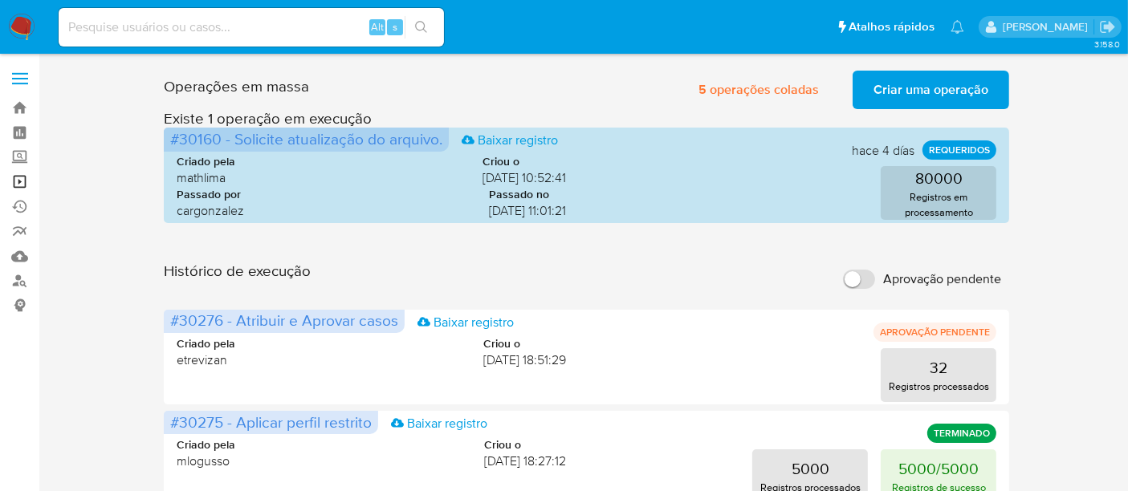
click at [16, 185] on link "Operações em massa" at bounding box center [95, 181] width 191 height 25
